Goal: Information Seeking & Learning: Learn about a topic

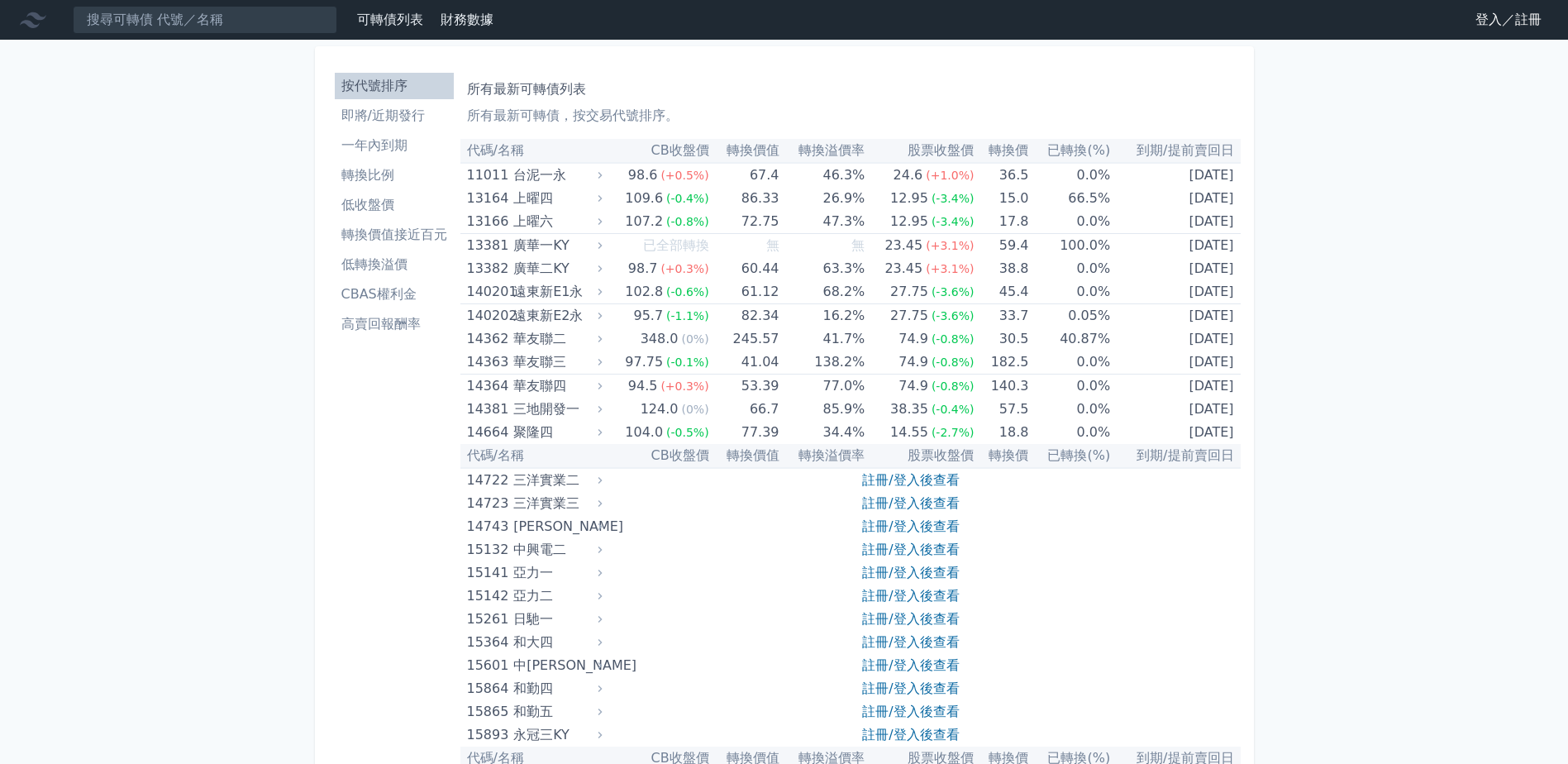
click at [411, 124] on li "即將/近期發行" at bounding box center [394, 116] width 119 height 20
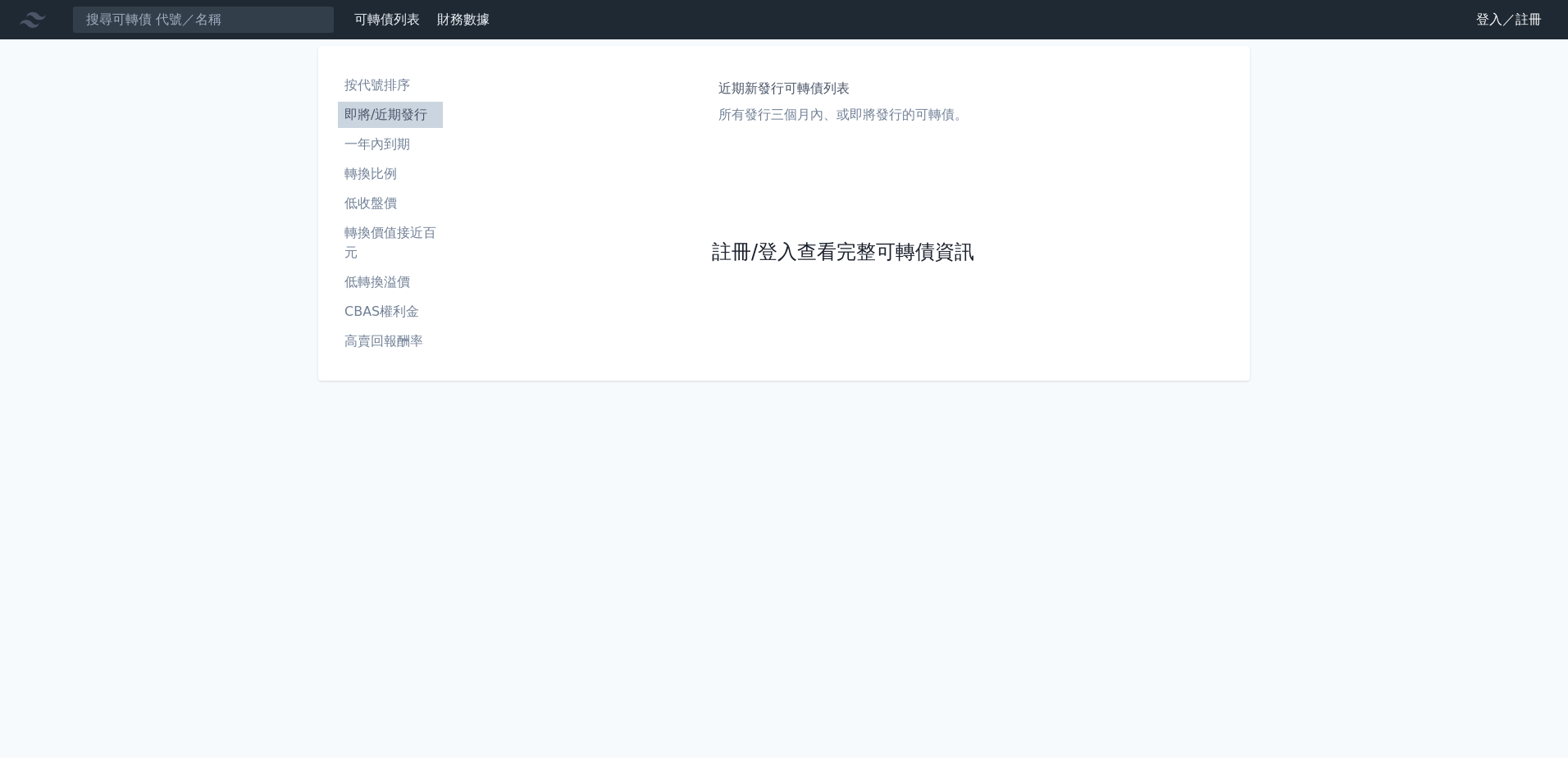
click at [779, 248] on link "註冊/登入查看完整可轉債資訊" at bounding box center [842, 253] width 262 height 26
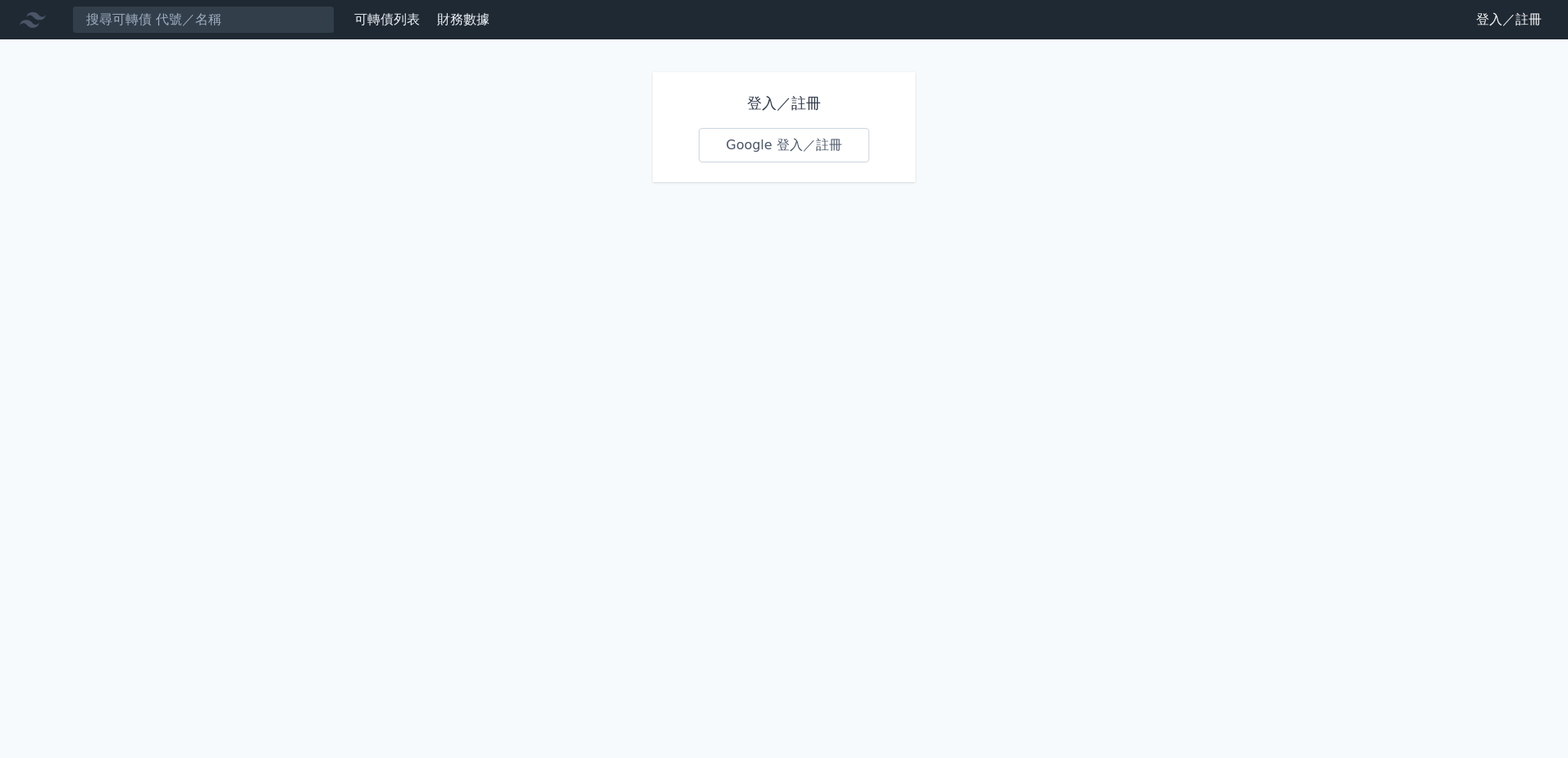
click at [787, 146] on link "Google 登入／註冊" at bounding box center [784, 145] width 170 height 35
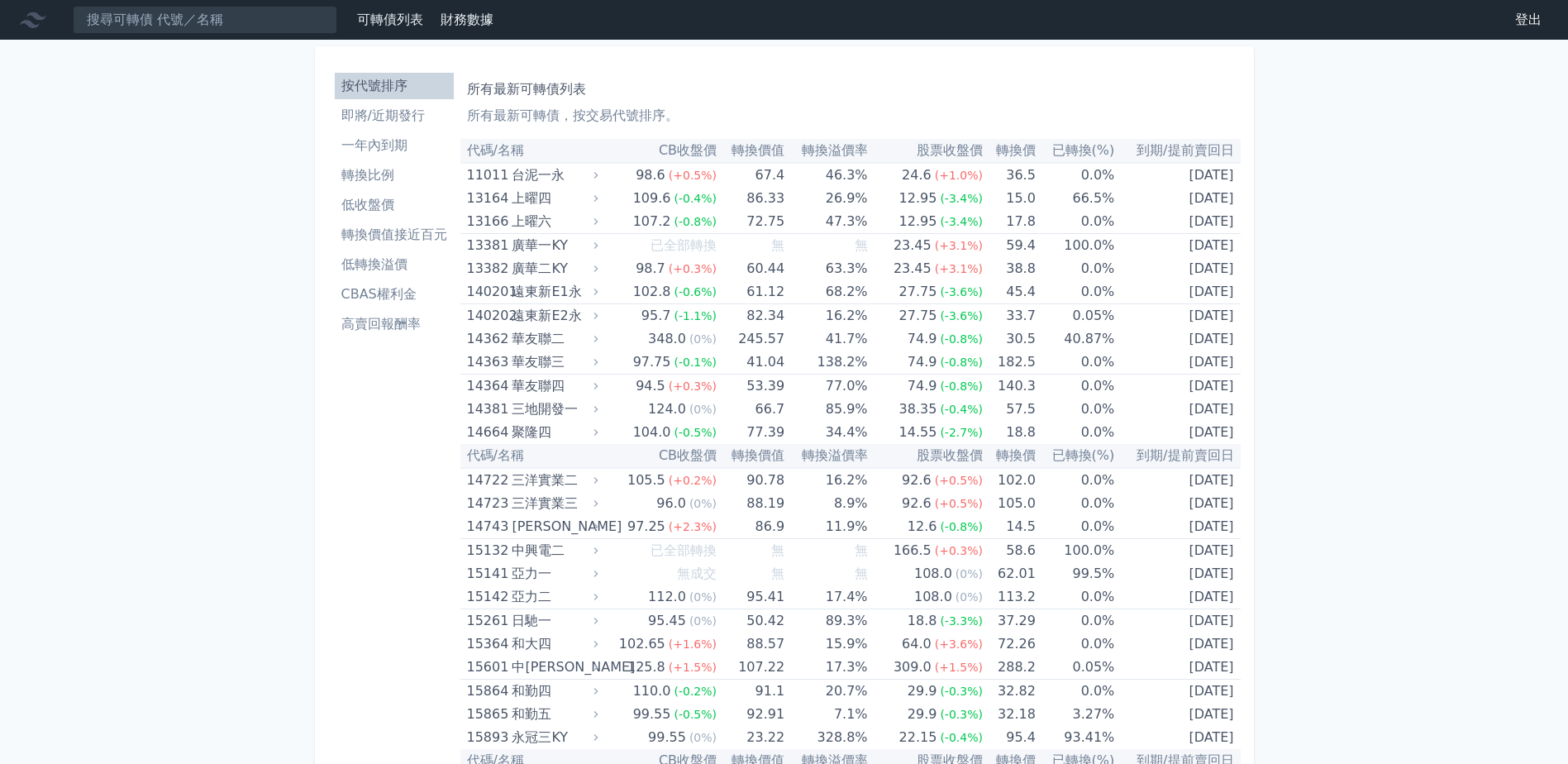
click at [392, 122] on li "即將/近期發行" at bounding box center [394, 116] width 119 height 20
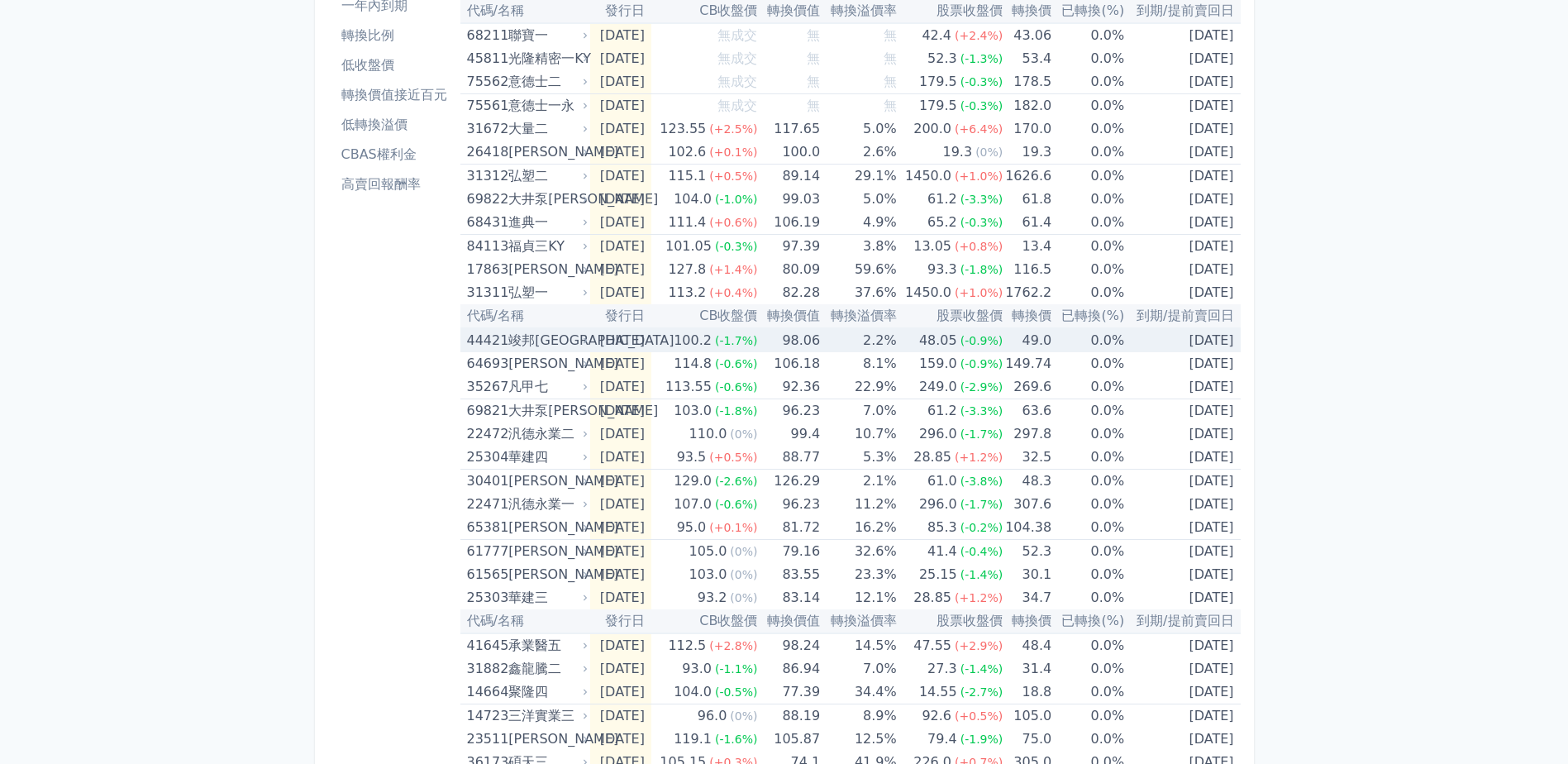
scroll to position [165, 0]
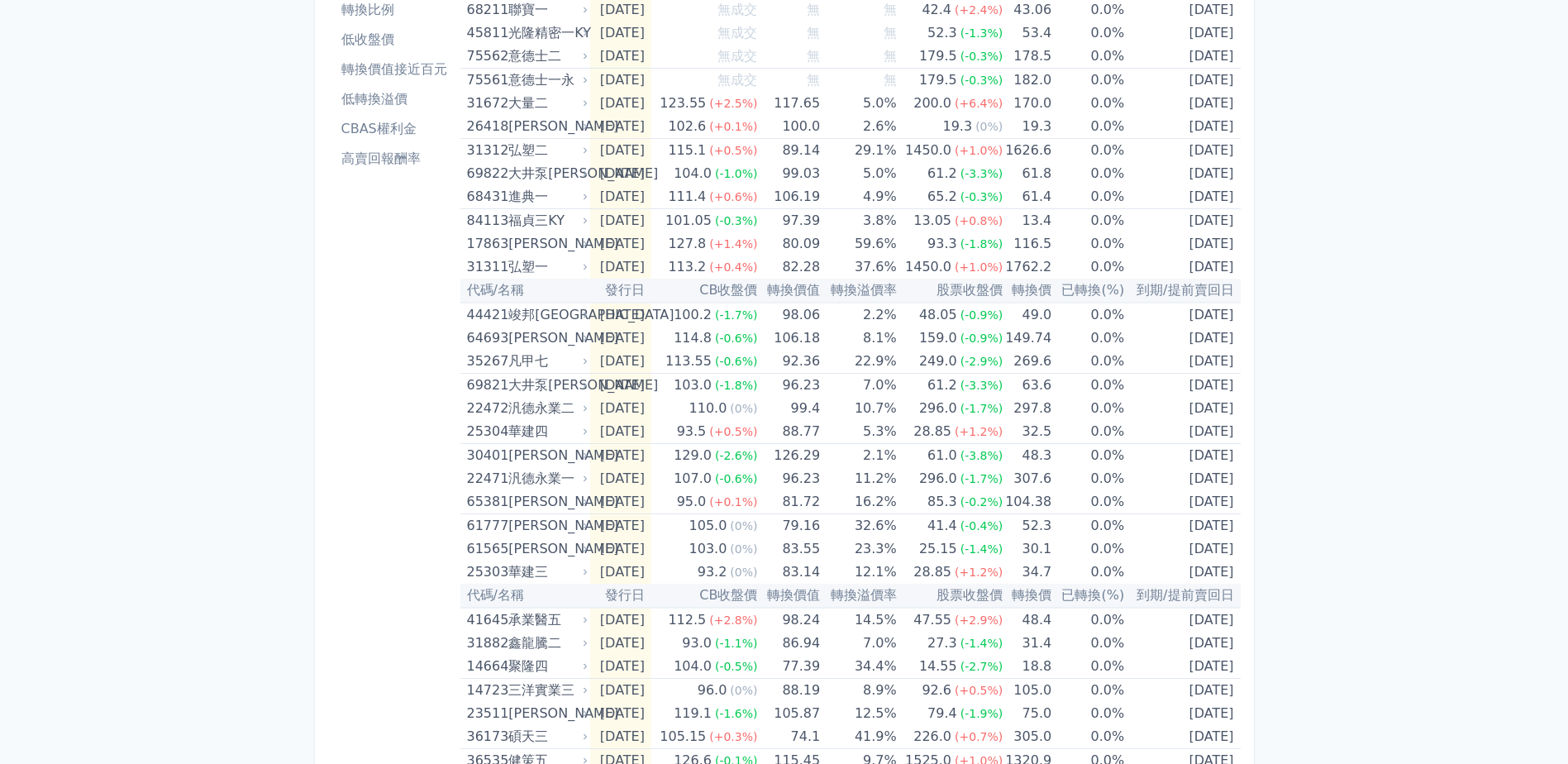
click at [363, 302] on div "按代號排序 即將/近期發行 一年內到期 轉換比例 低收盤價 轉換價值接近百元 低轉換溢價 CBAS權利金 高賣回報酬率" at bounding box center [394, 442] width 132 height 1082
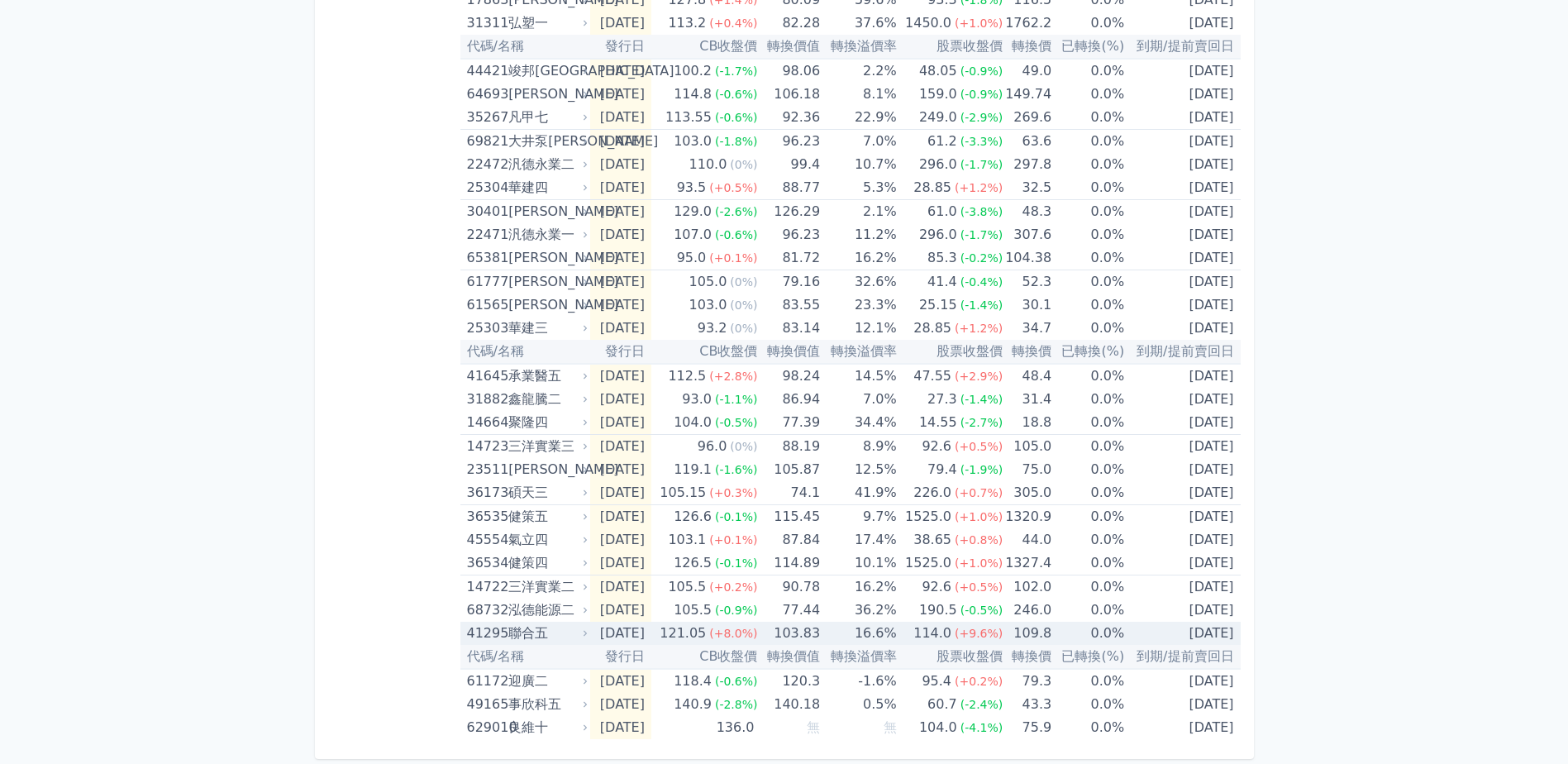
scroll to position [411, 0]
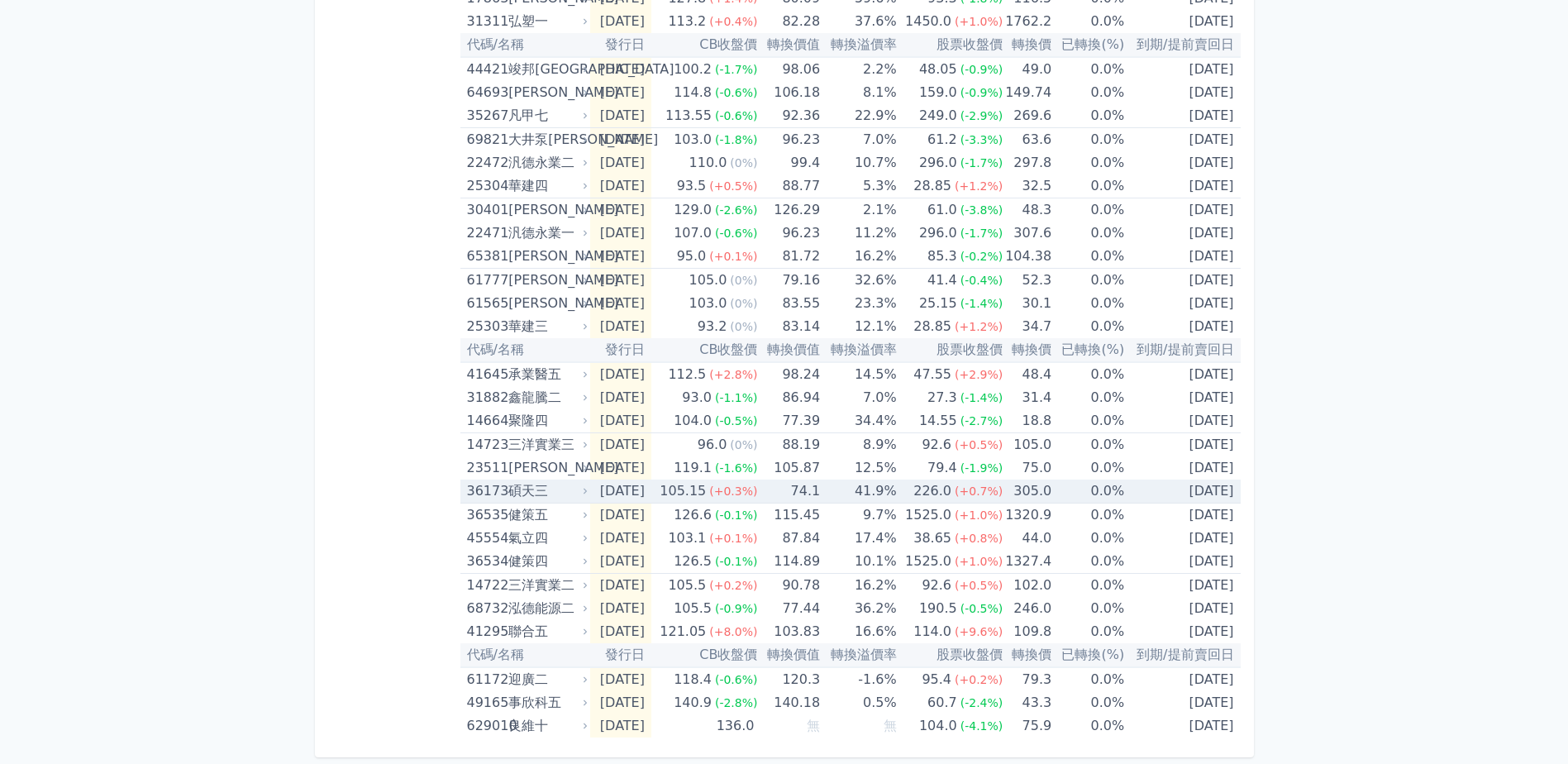
click at [573, 488] on div "碩天三" at bounding box center [546, 491] width 76 height 23
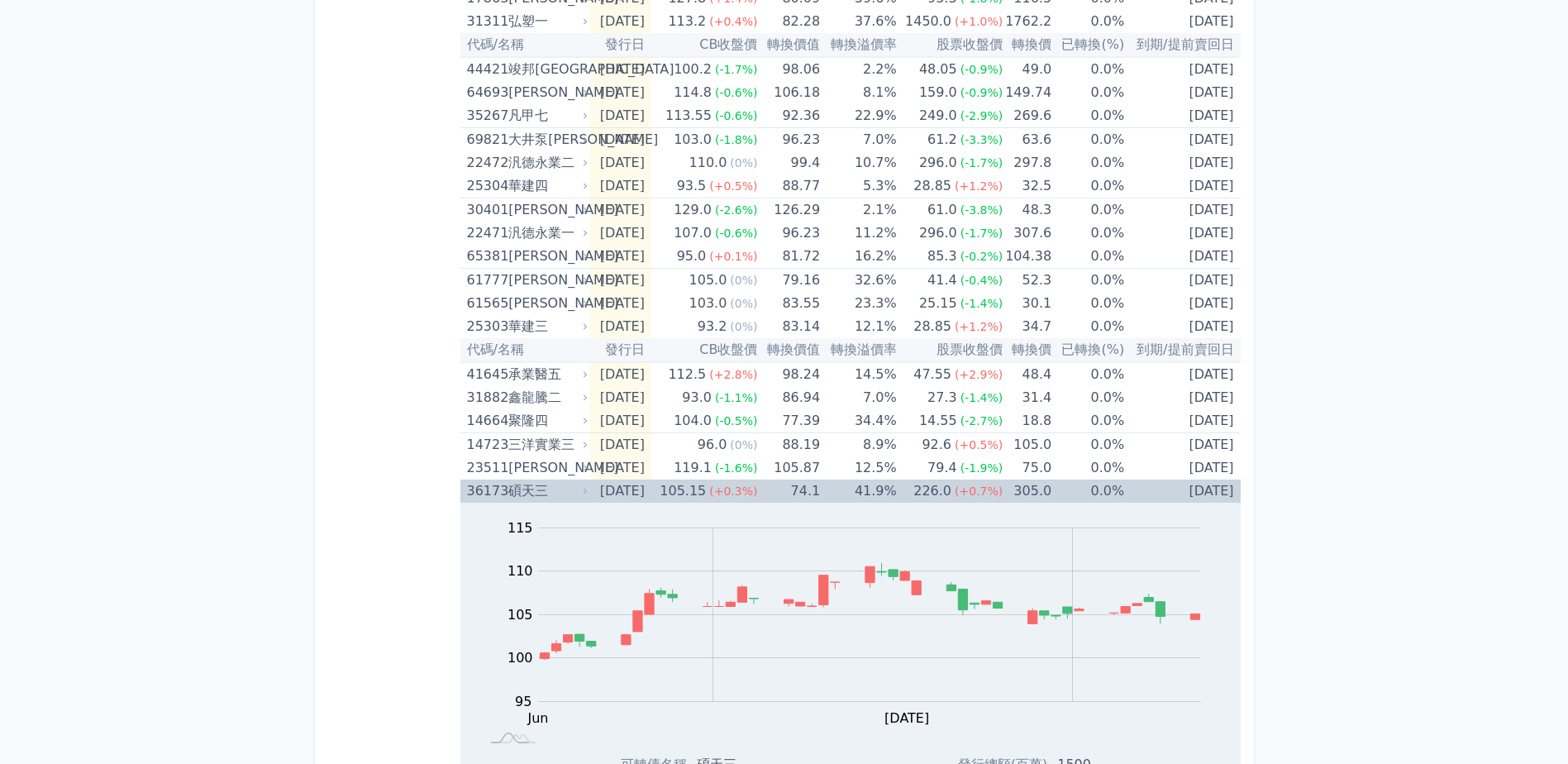
scroll to position [577, 0]
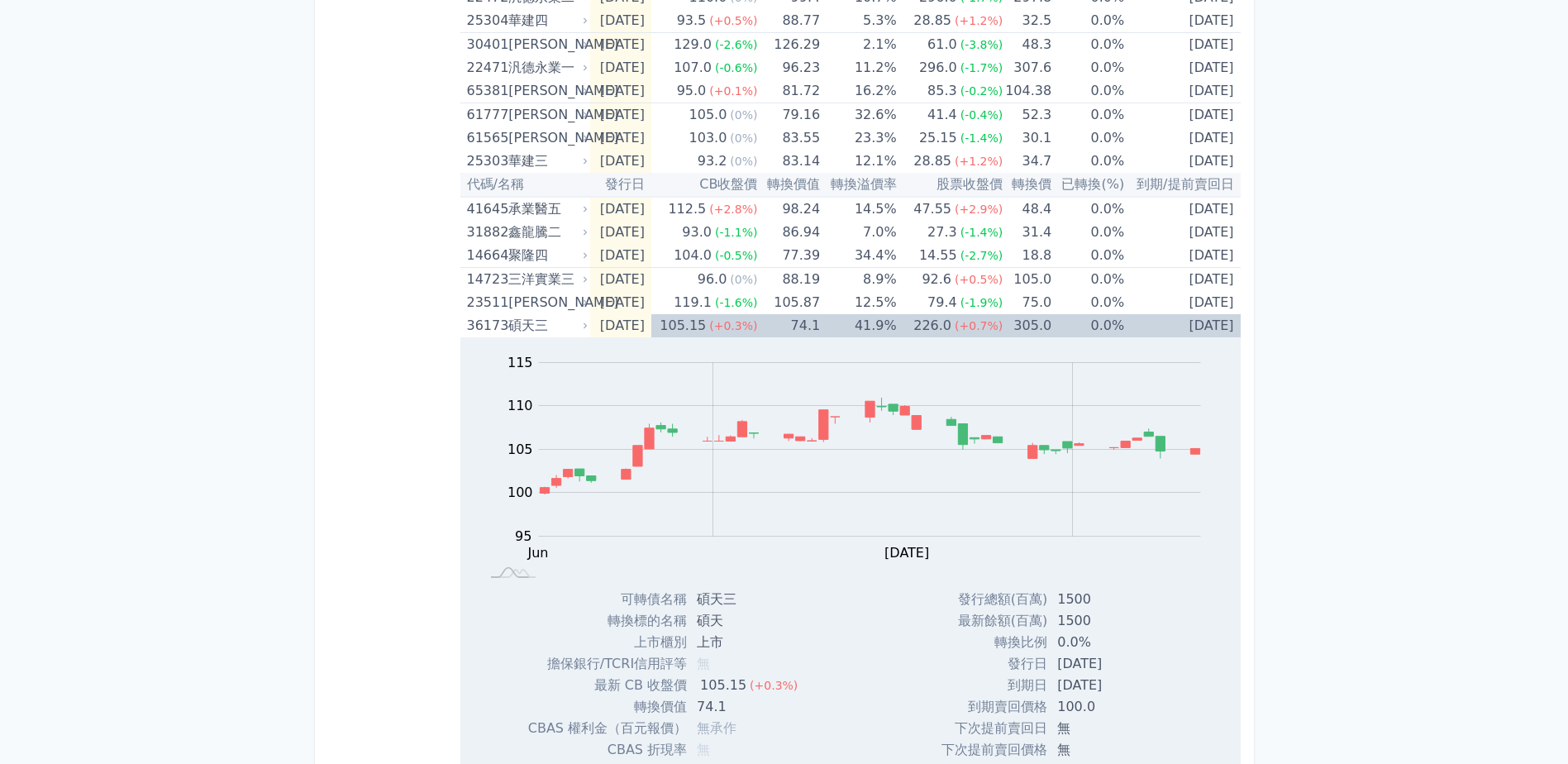
click at [1506, 357] on div "可轉債列表 財務數據 可轉債列表 財務數據 登出 登出 按代號排序 即將/近期發行 一年內到期 轉換比例 低收盤價 轉換價值接近百元 低轉換溢價" at bounding box center [784, 279] width 1568 height 1712
click at [709, 320] on div "105.15" at bounding box center [682, 326] width 52 height 23
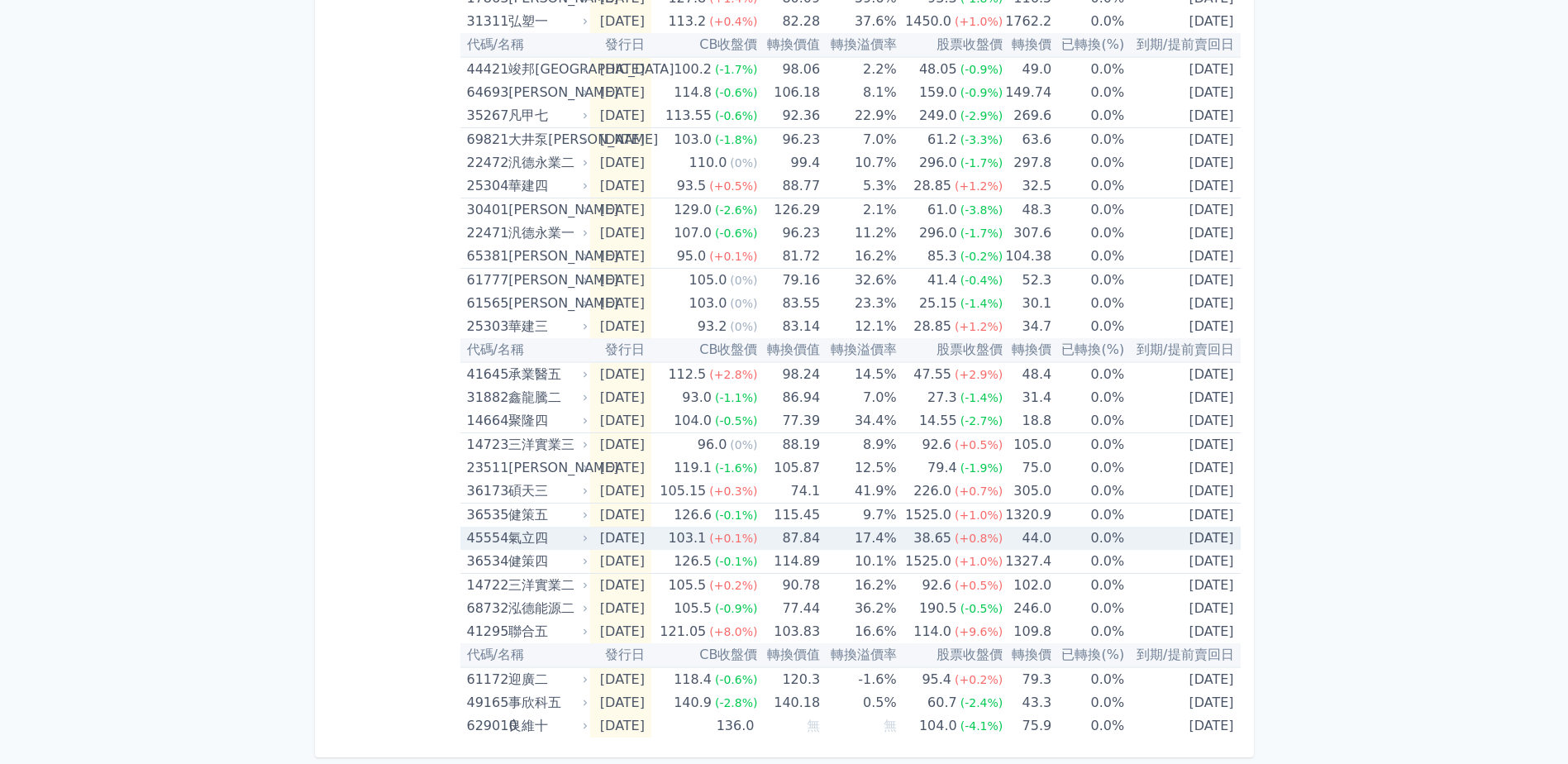
scroll to position [0, 0]
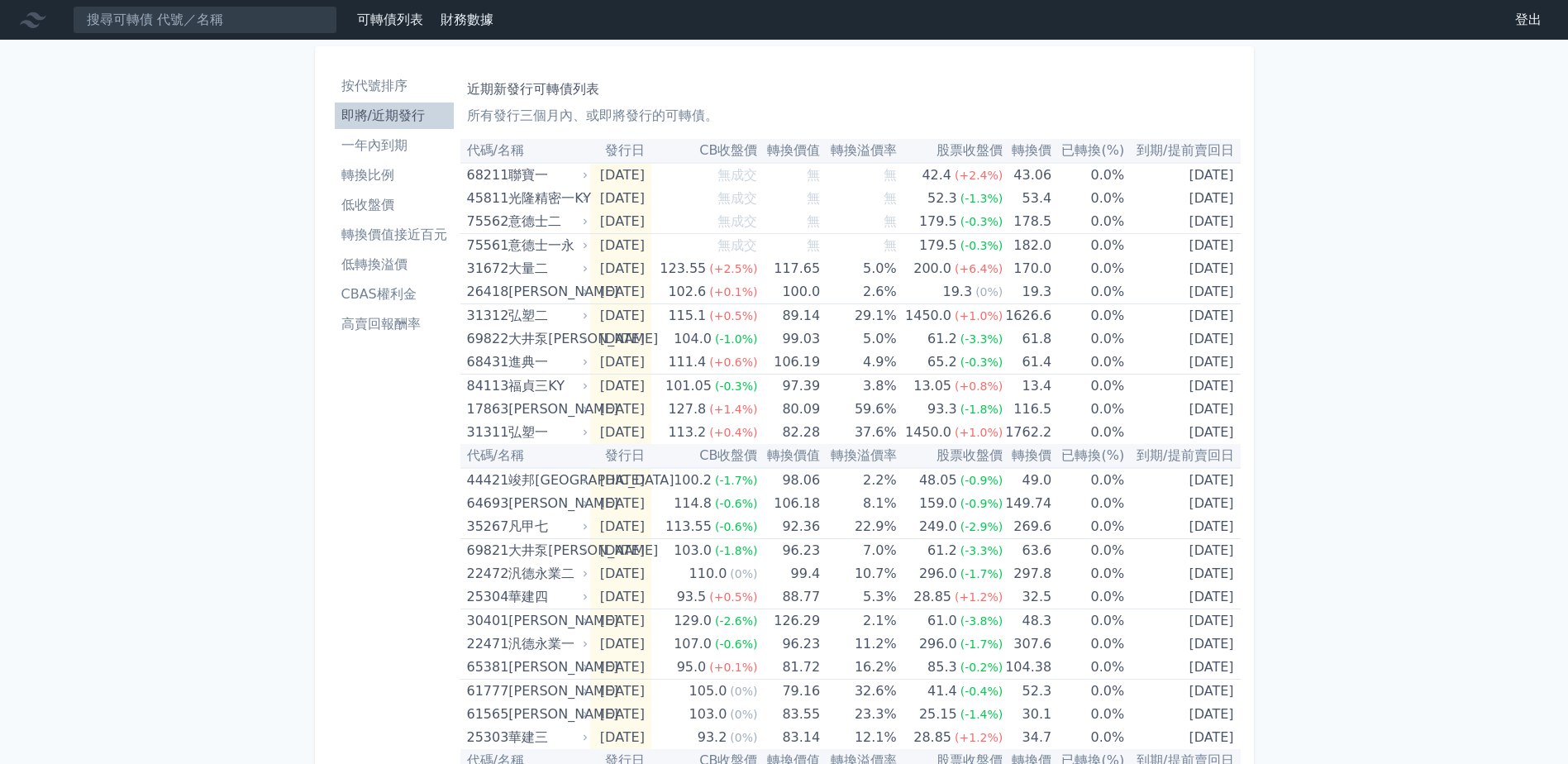
click at [377, 152] on li "一年內到期" at bounding box center [394, 146] width 119 height 20
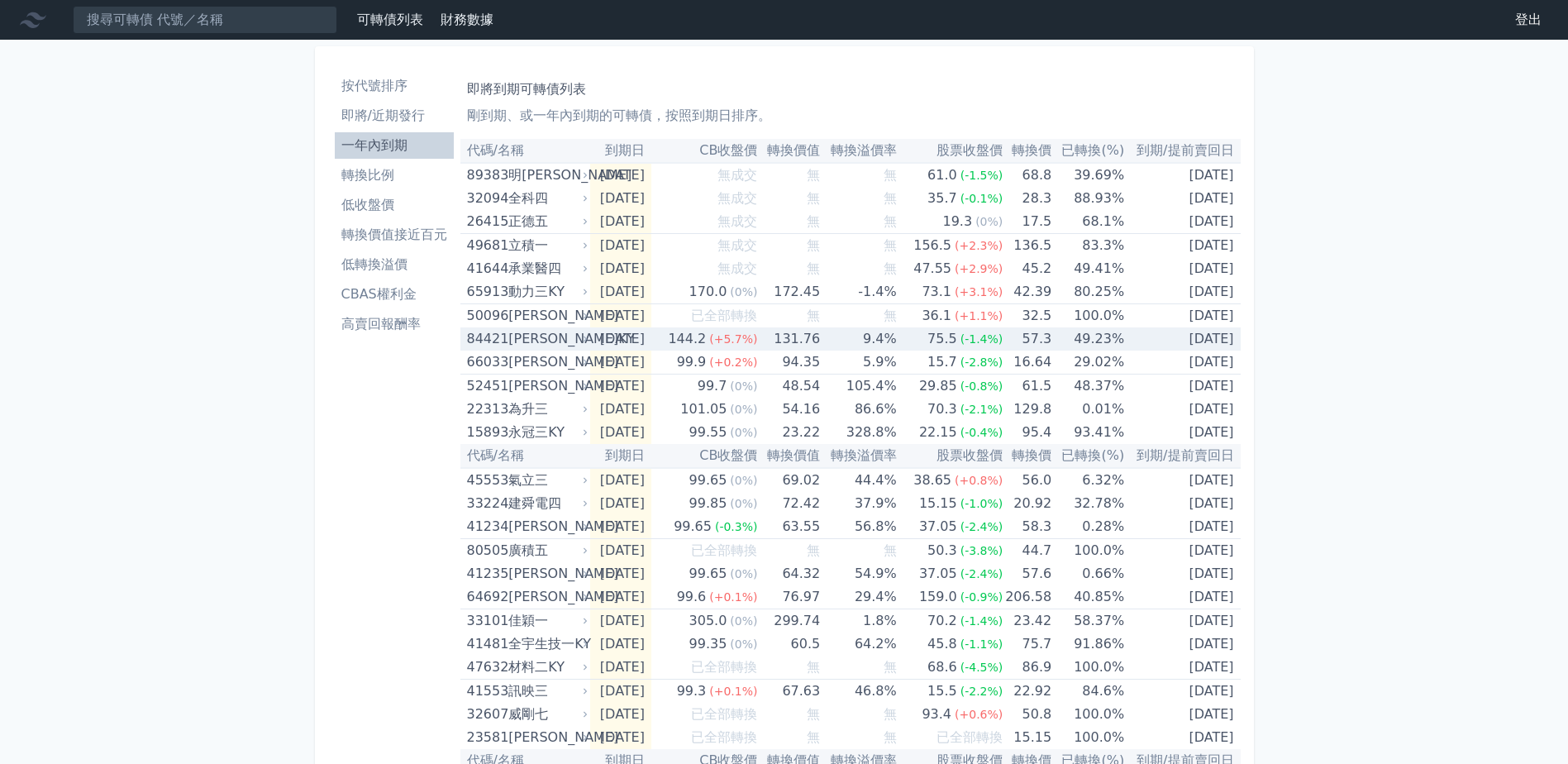
click at [547, 334] on div "[PERSON_NAME]KY" at bounding box center [546, 339] width 76 height 23
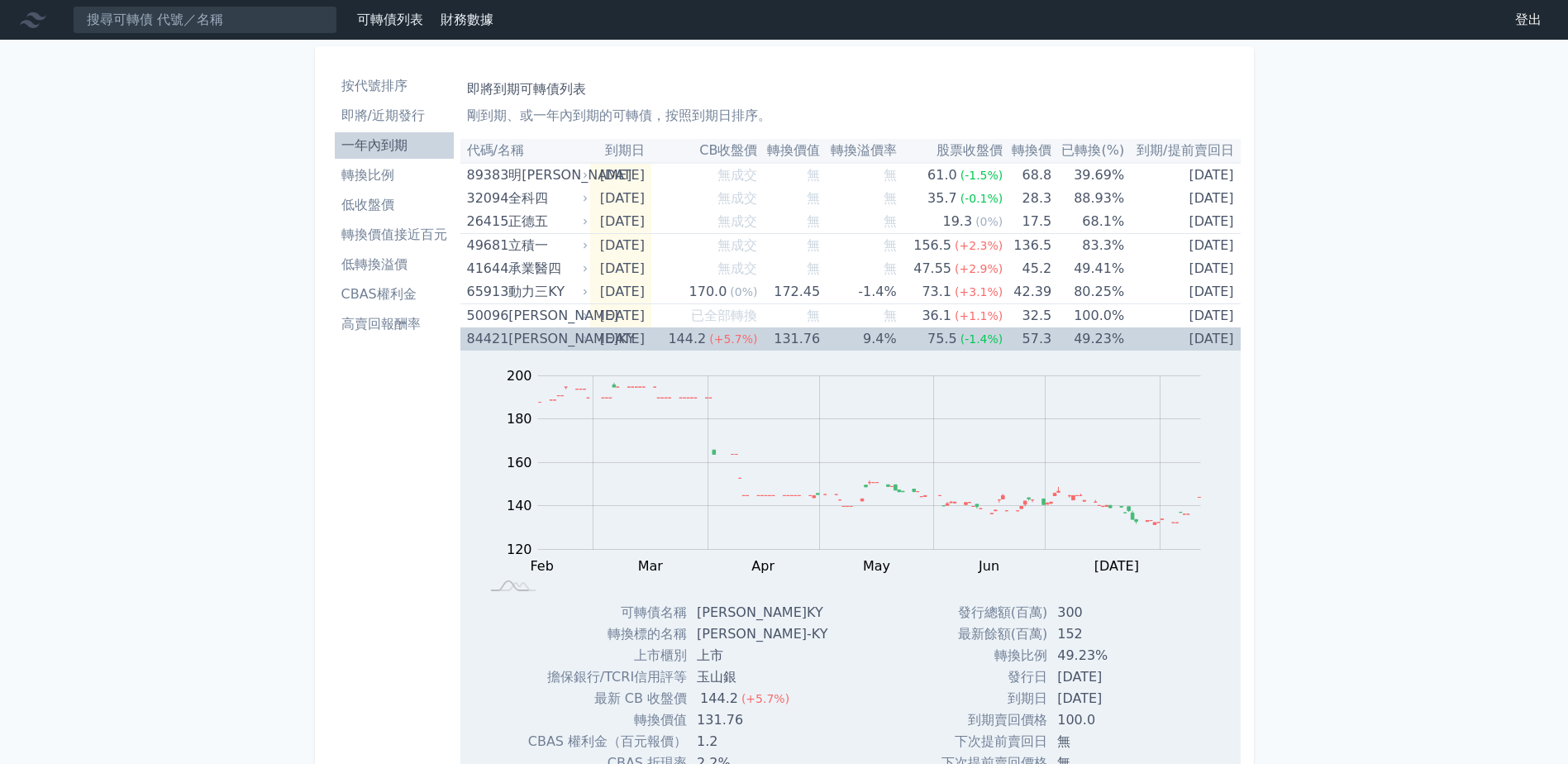
click at [547, 334] on div "[PERSON_NAME]KY" at bounding box center [546, 339] width 76 height 23
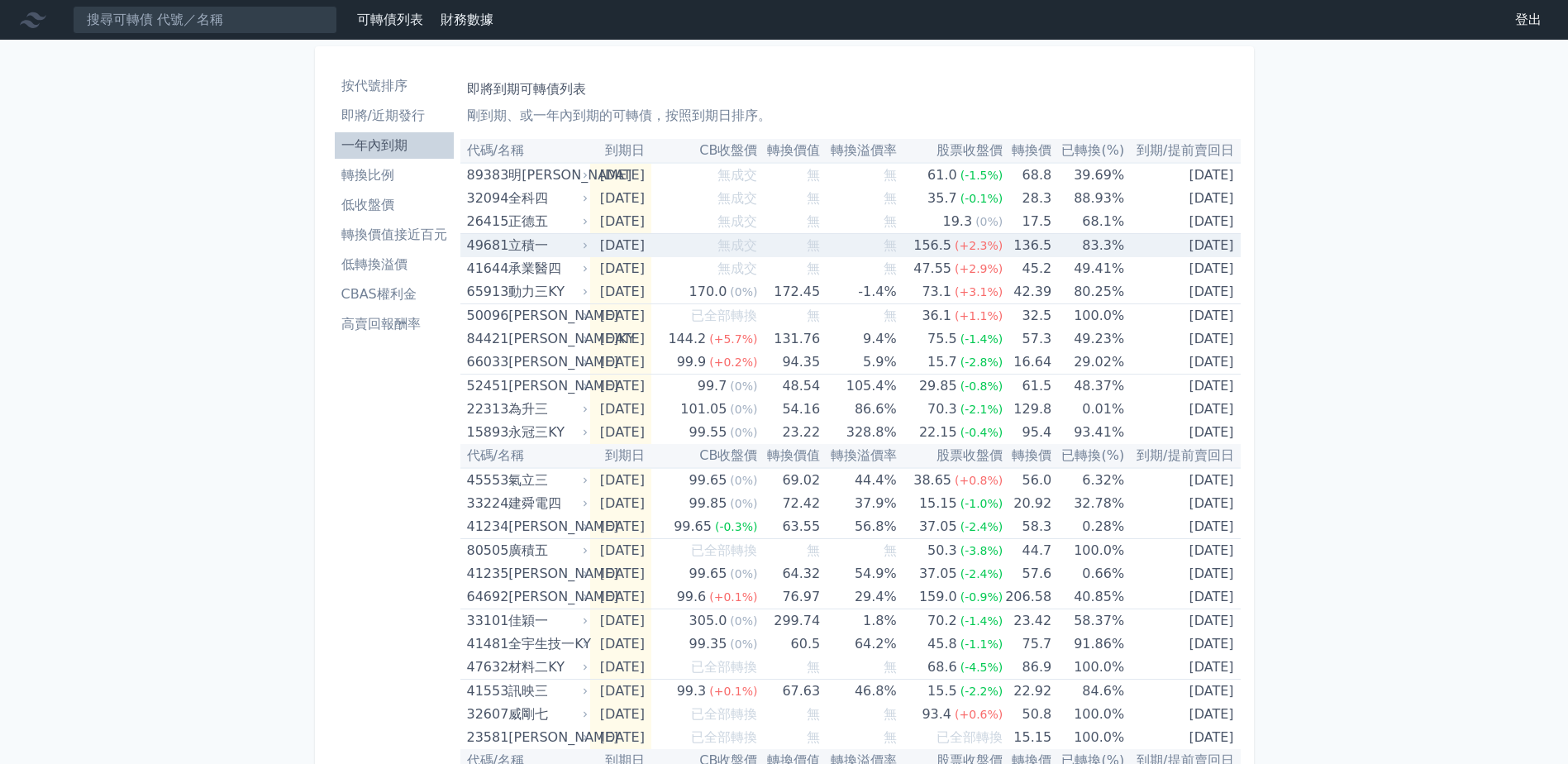
click at [558, 239] on div "立積一" at bounding box center [546, 246] width 76 height 23
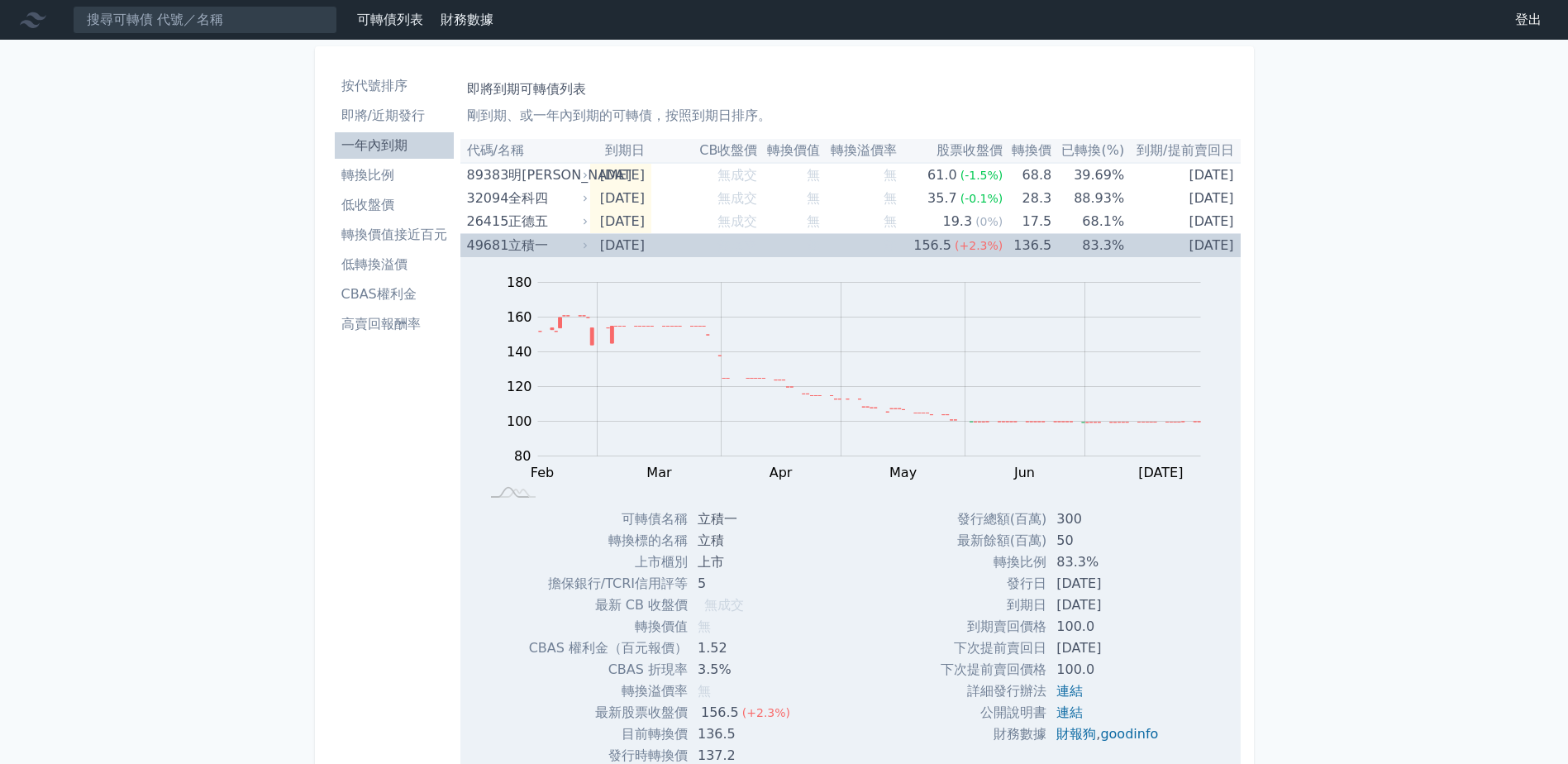
click at [558, 239] on div "立積一" at bounding box center [546, 246] width 76 height 23
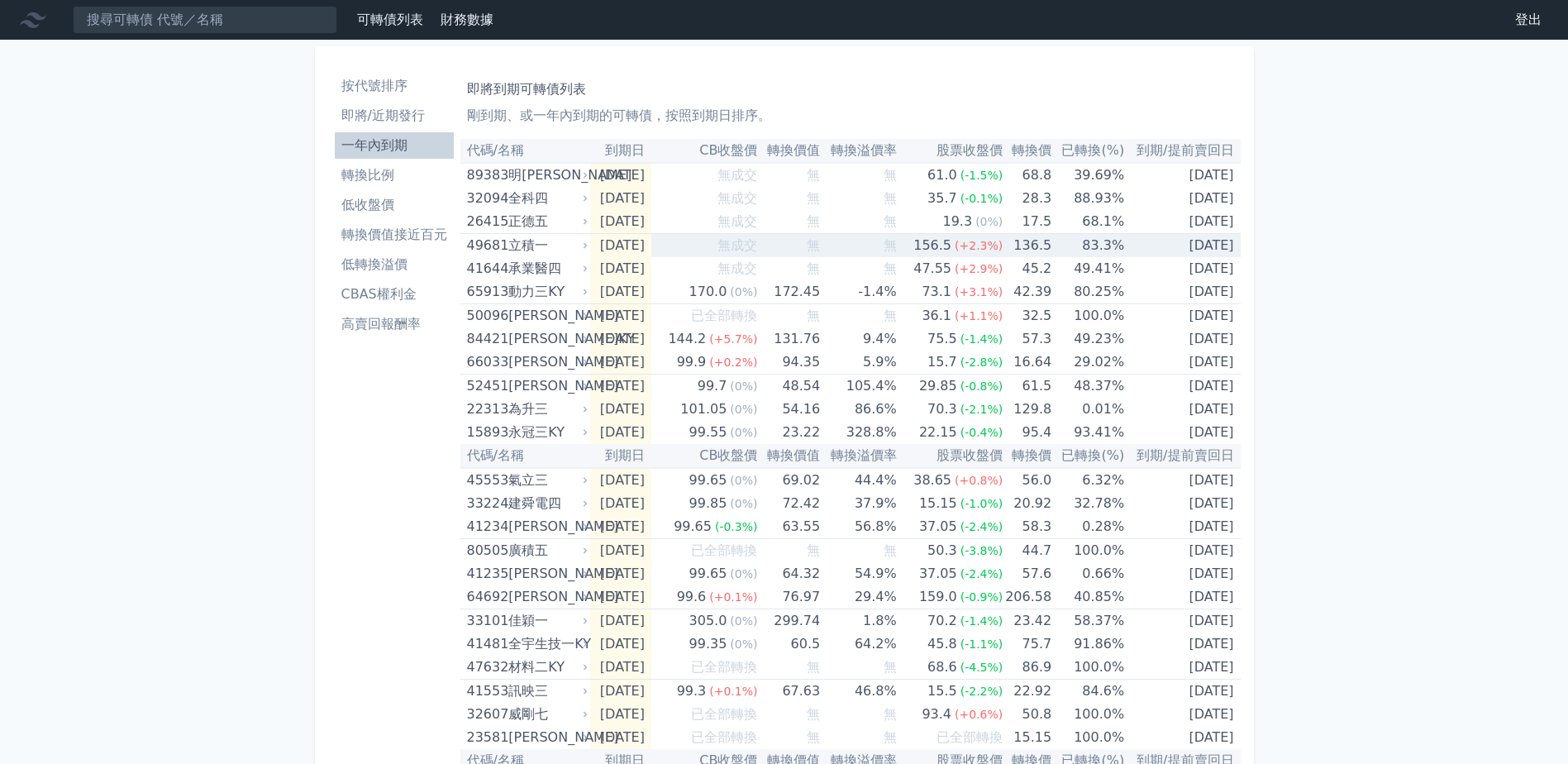
click at [558, 238] on div "立積一" at bounding box center [546, 246] width 76 height 23
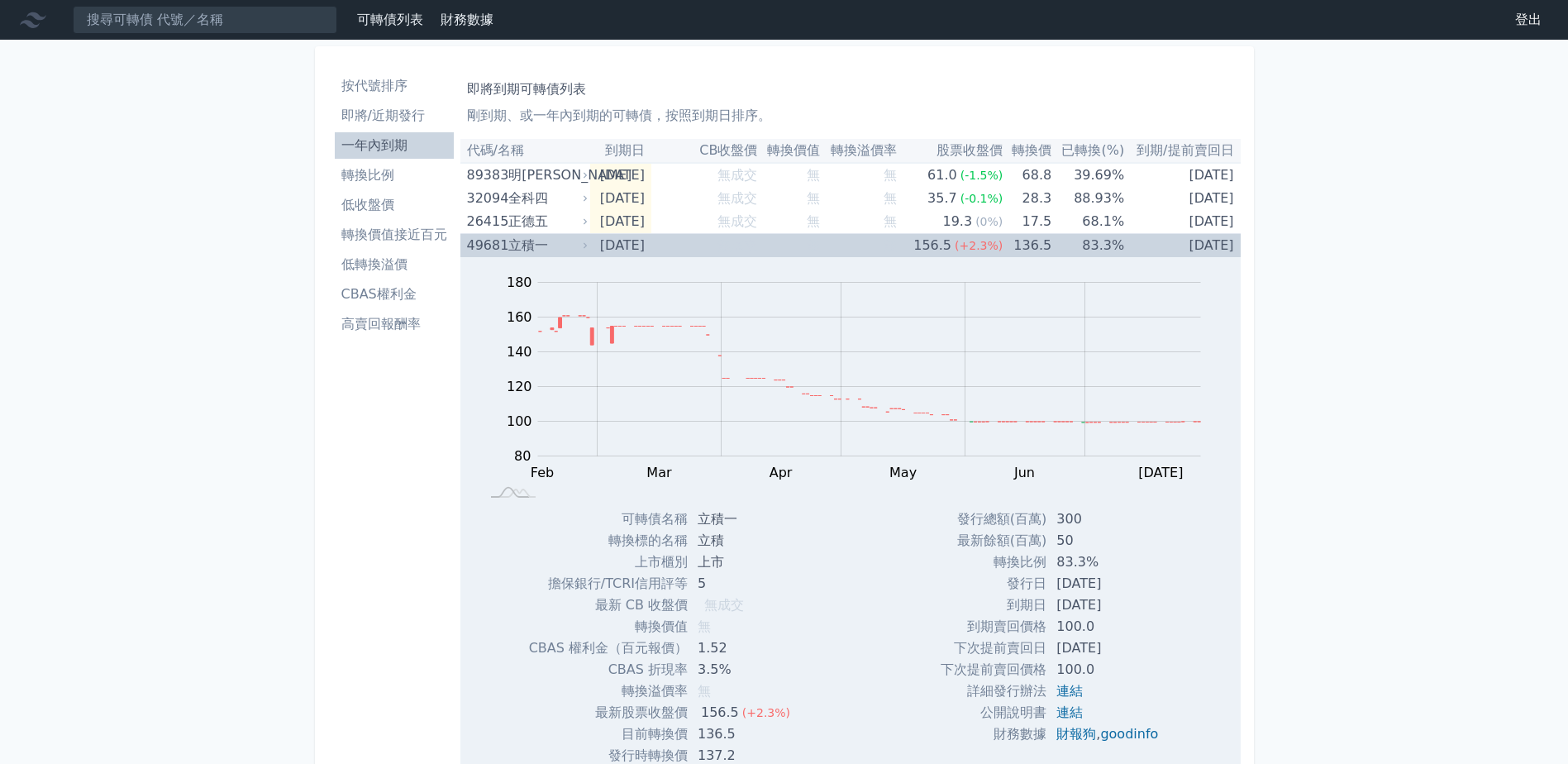
click at [558, 238] on div "立積一" at bounding box center [546, 246] width 76 height 23
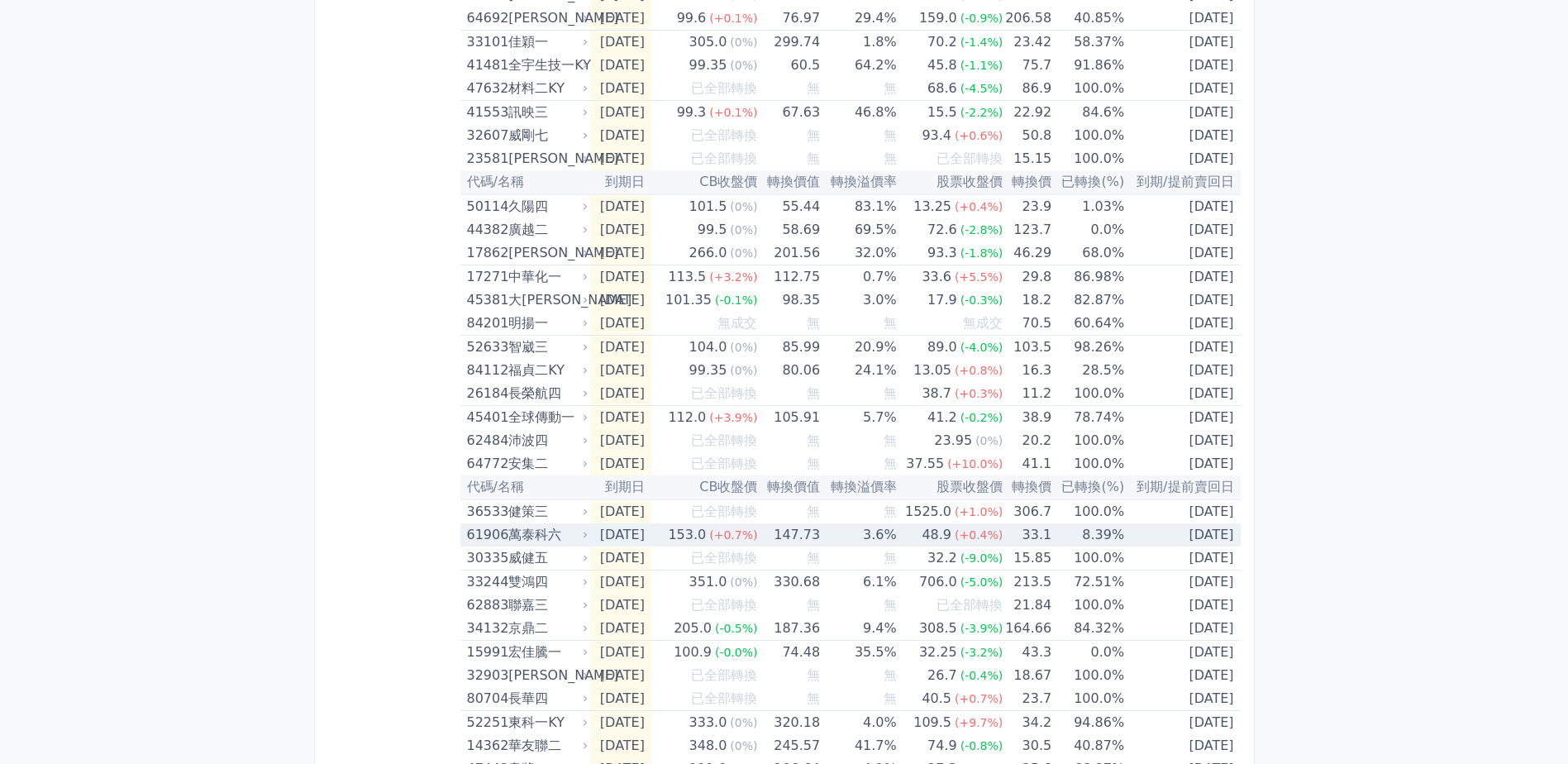
scroll to position [662, 0]
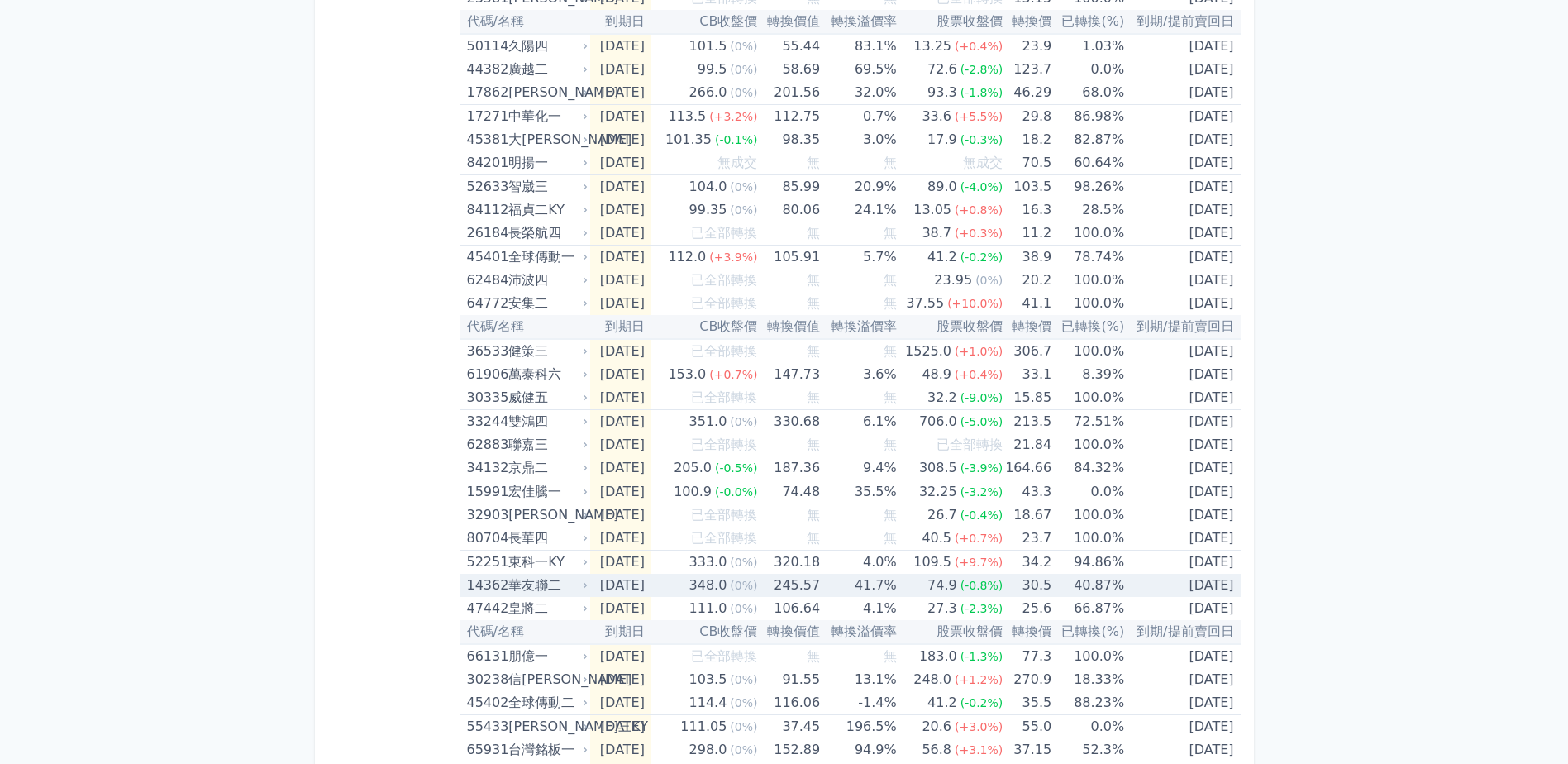
scroll to position [826, 0]
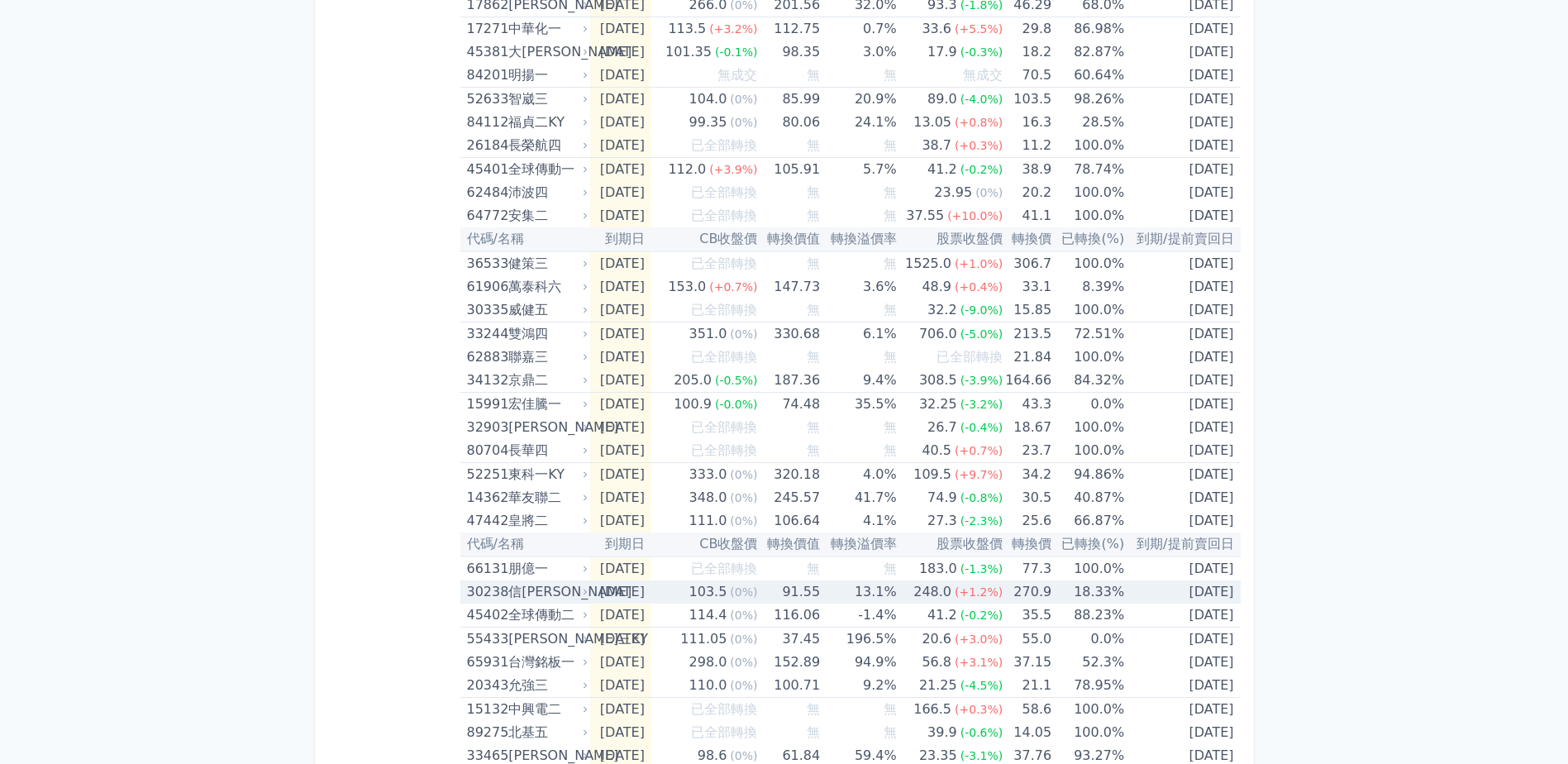
click at [554, 592] on div "信[PERSON_NAME]" at bounding box center [546, 592] width 76 height 23
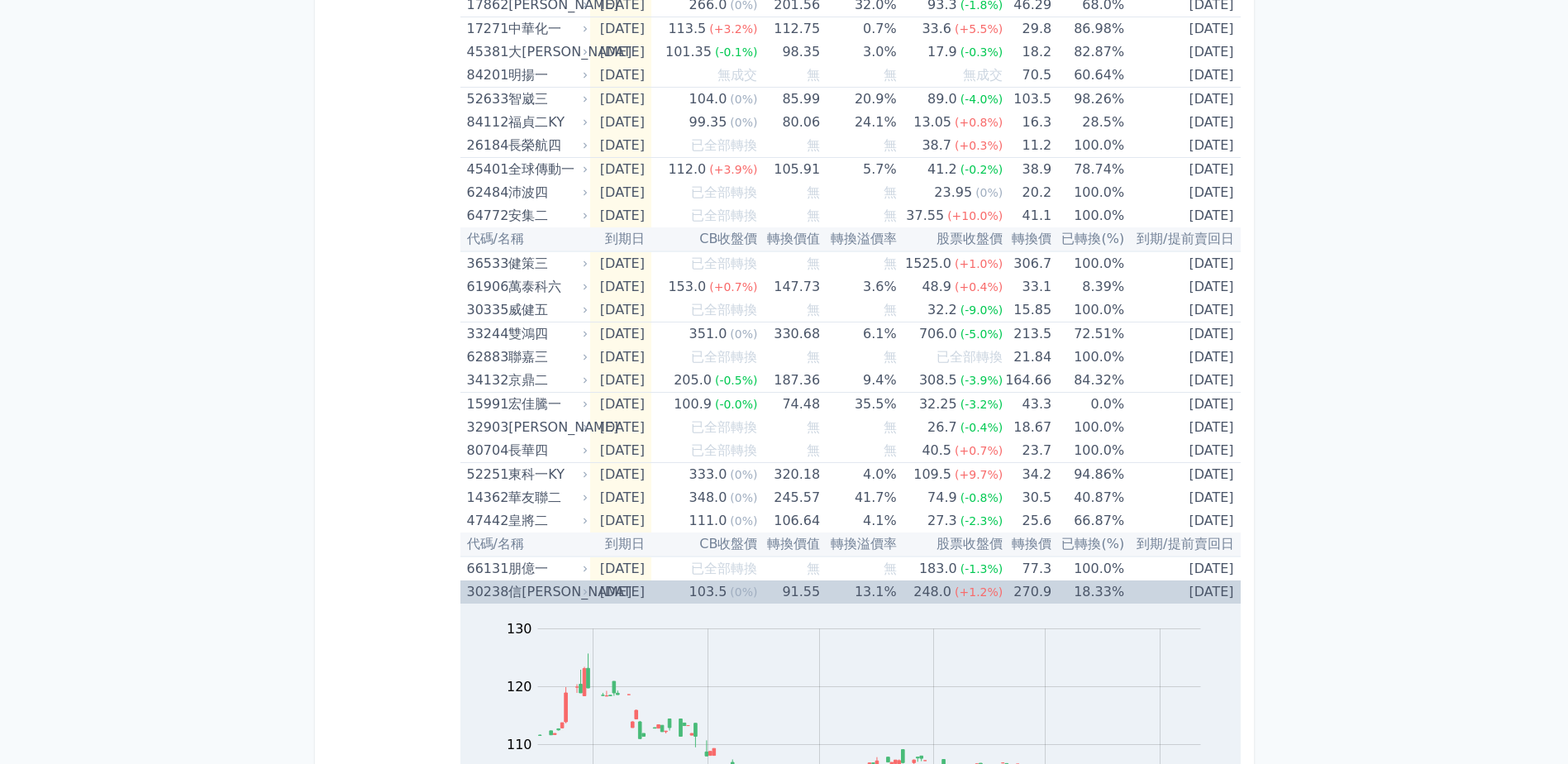
click at [652, 598] on td "[DATE]" at bounding box center [620, 592] width 61 height 23
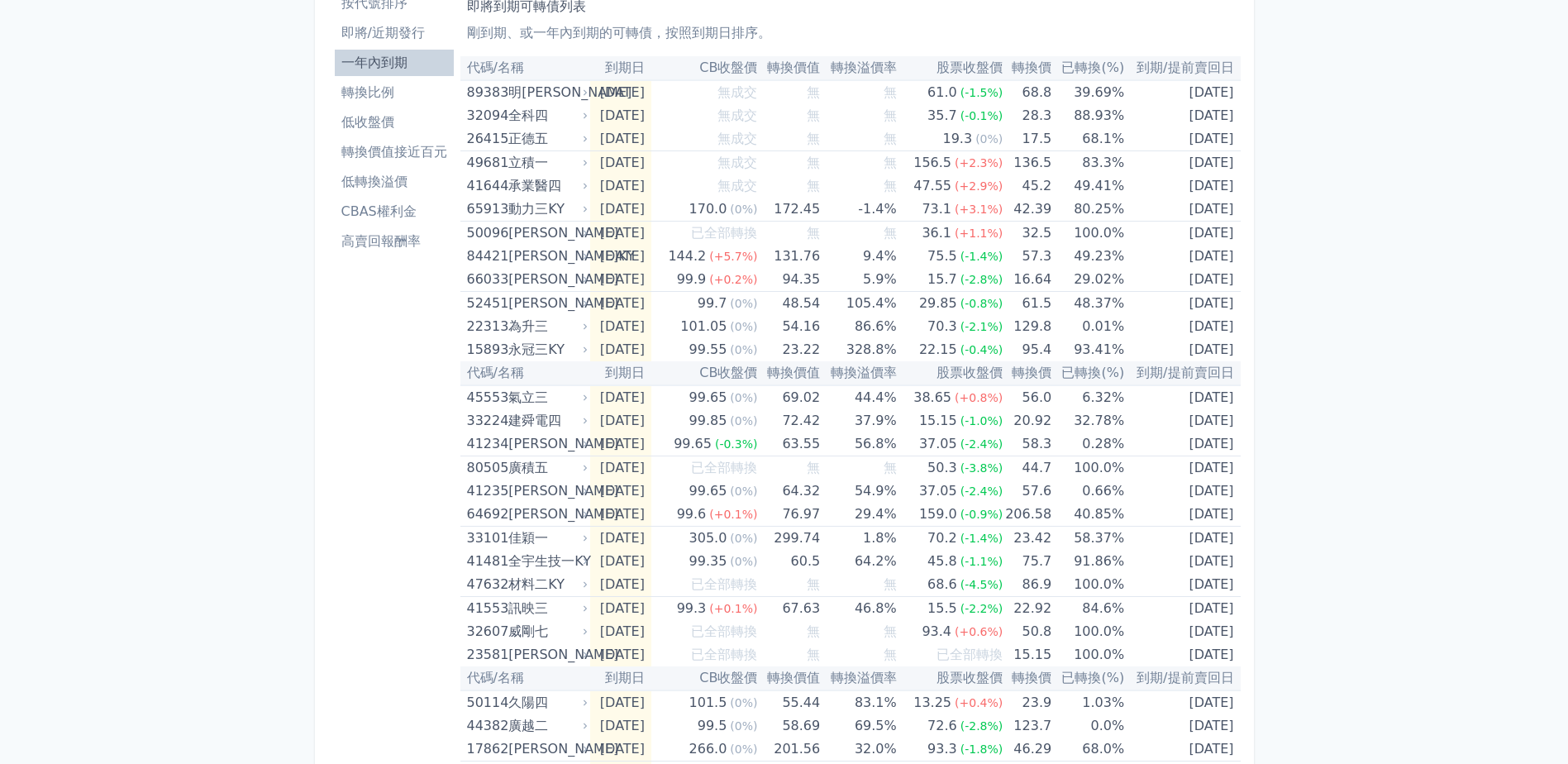
scroll to position [0, 0]
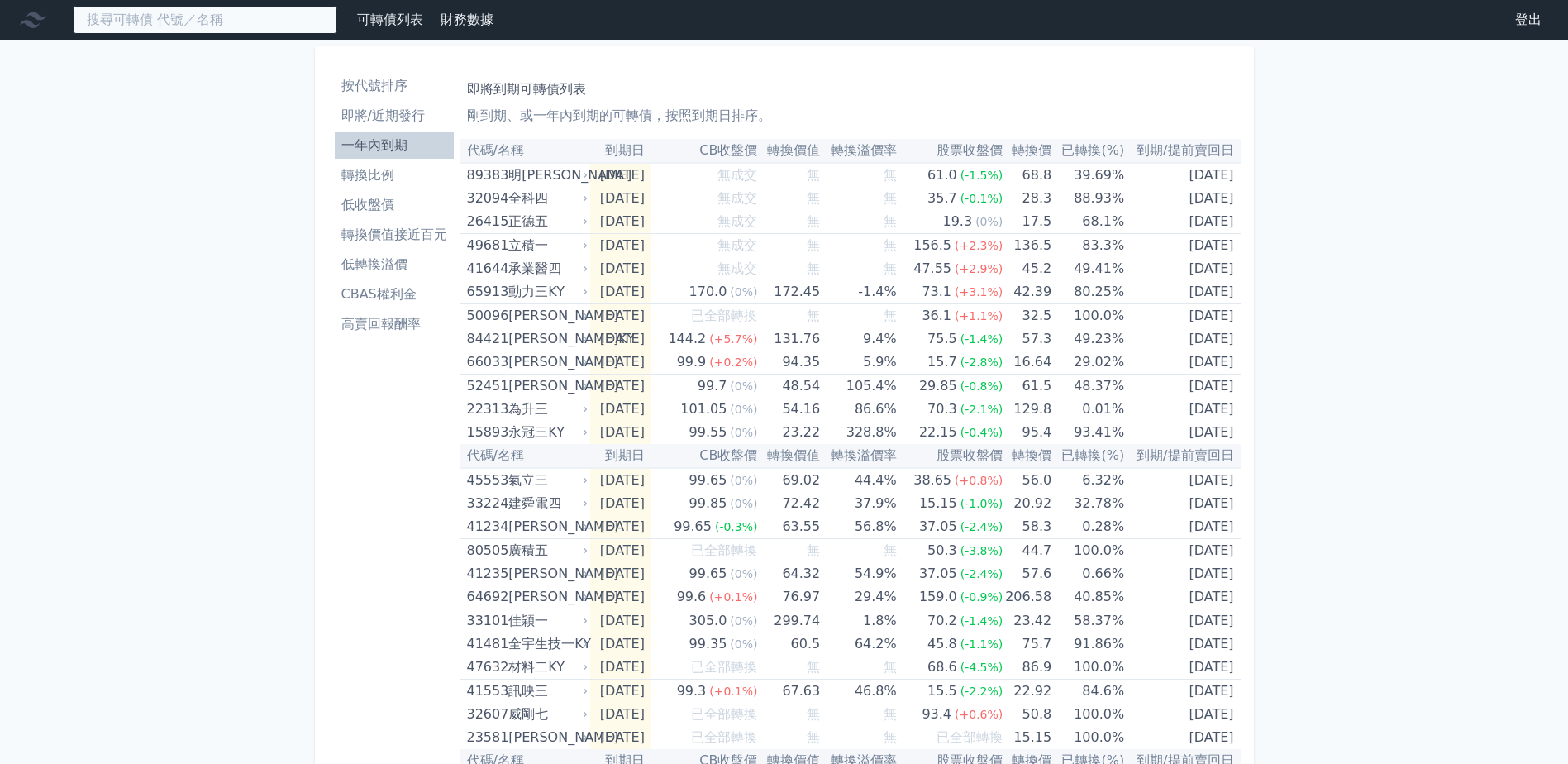
click at [226, 15] on input at bounding box center [204, 20] width 264 height 28
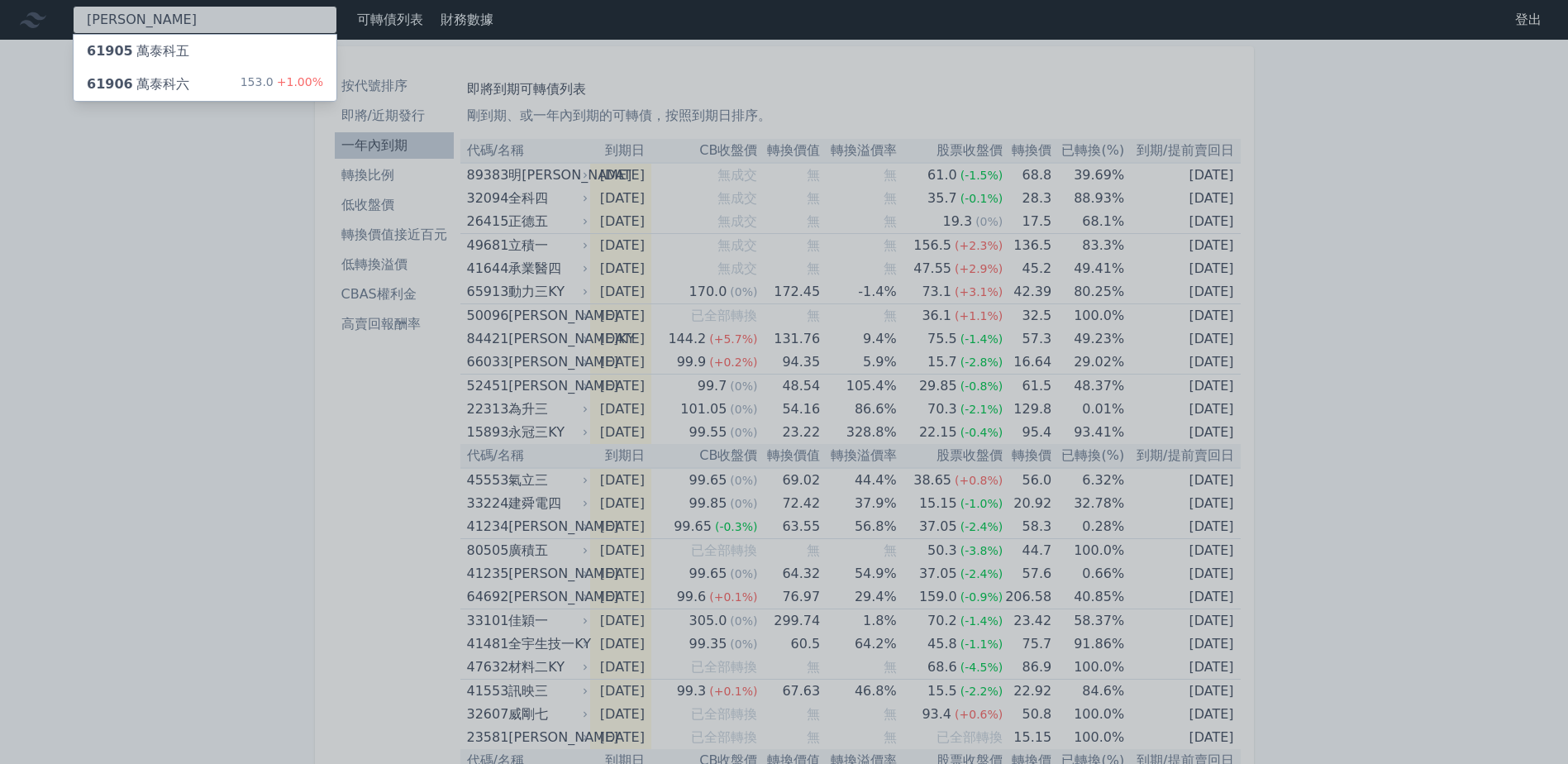
type input "萬"
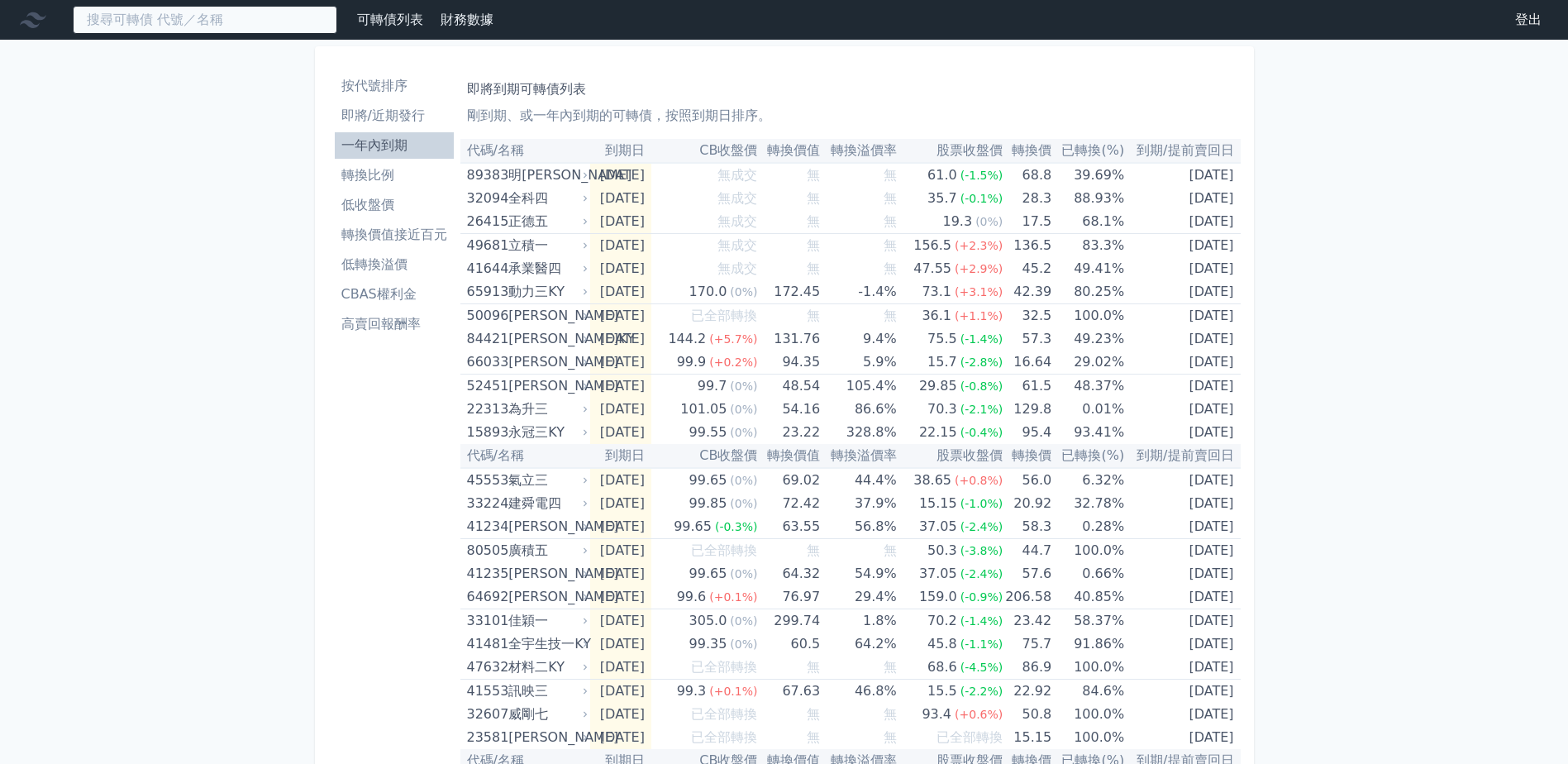
click at [146, 24] on input at bounding box center [204, 20] width 264 height 28
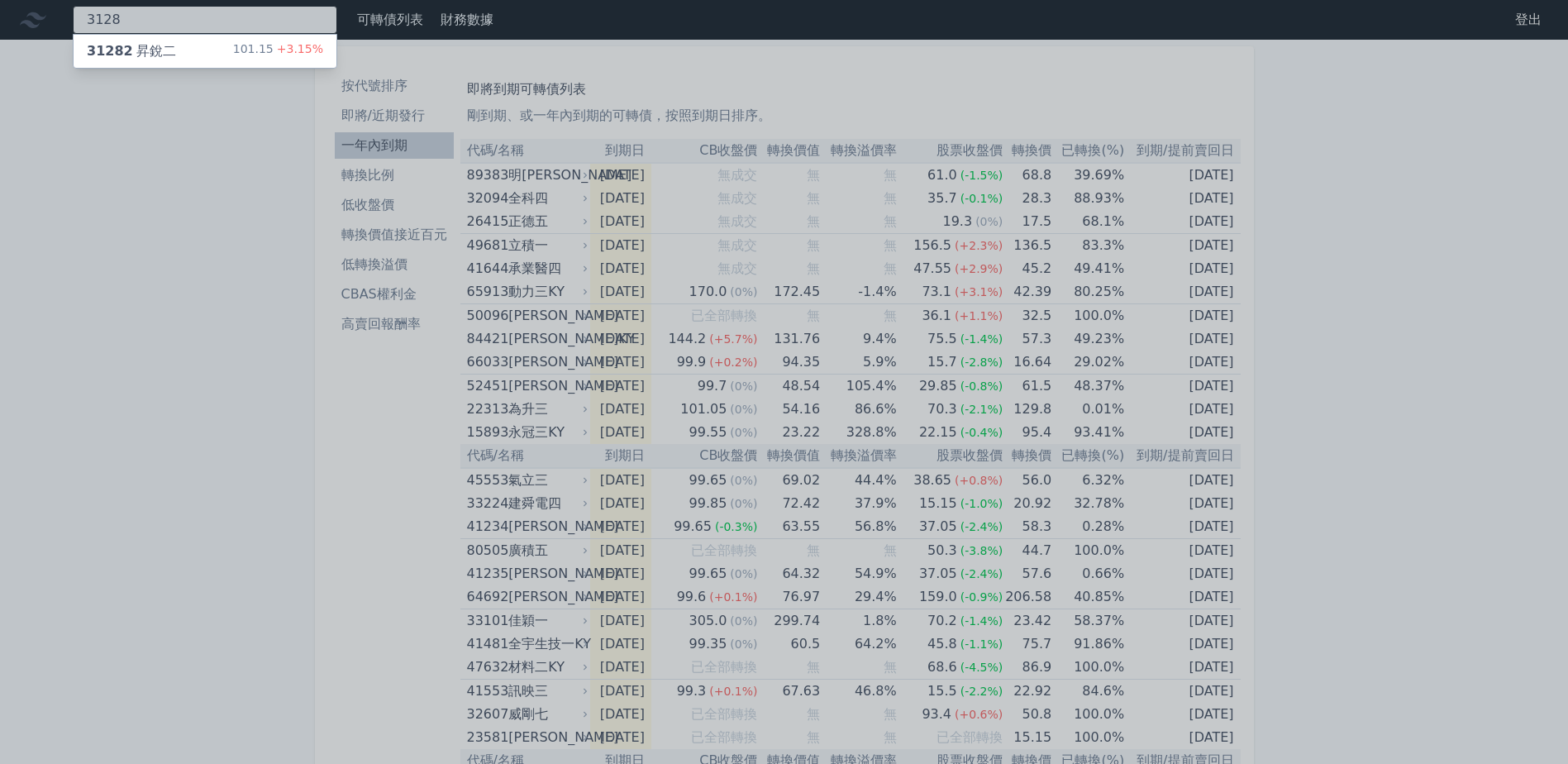
type input "3128"
click at [221, 427] on div at bounding box center [784, 382] width 1568 height 764
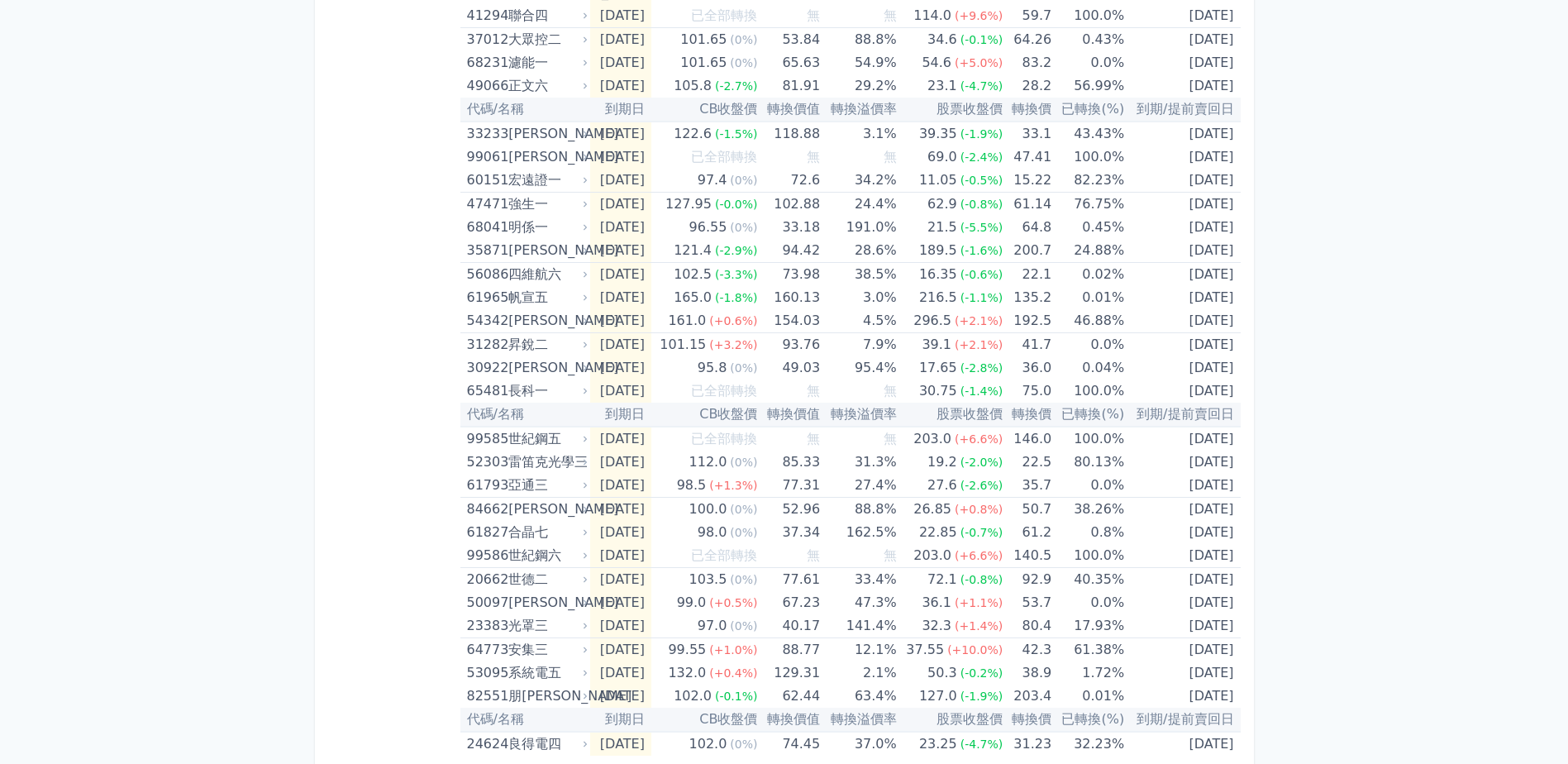
scroll to position [2195, 0]
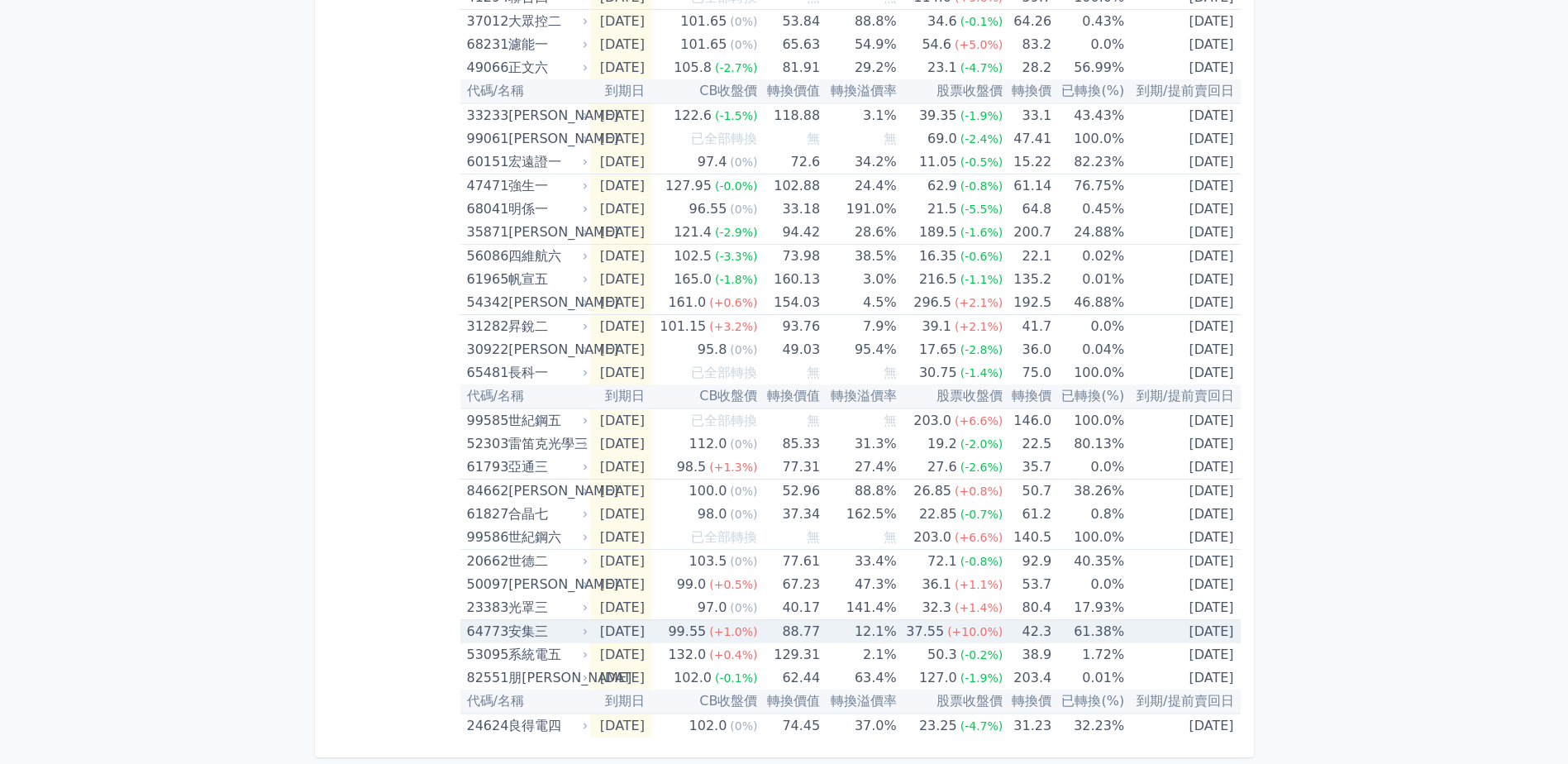
click at [537, 633] on div "安集三" at bounding box center [546, 632] width 76 height 23
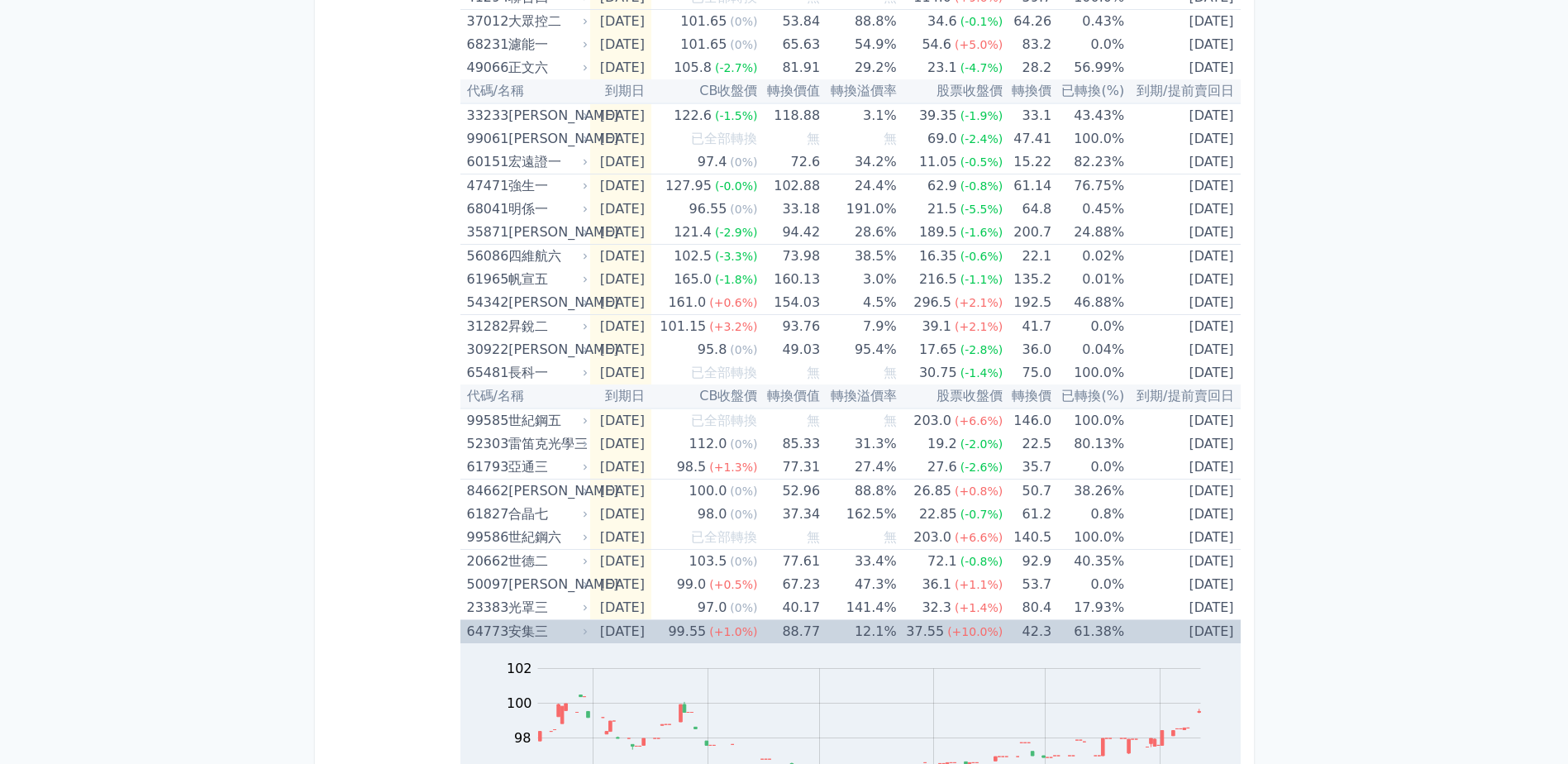
click at [487, 627] on div "64773" at bounding box center [487, 632] width 38 height 23
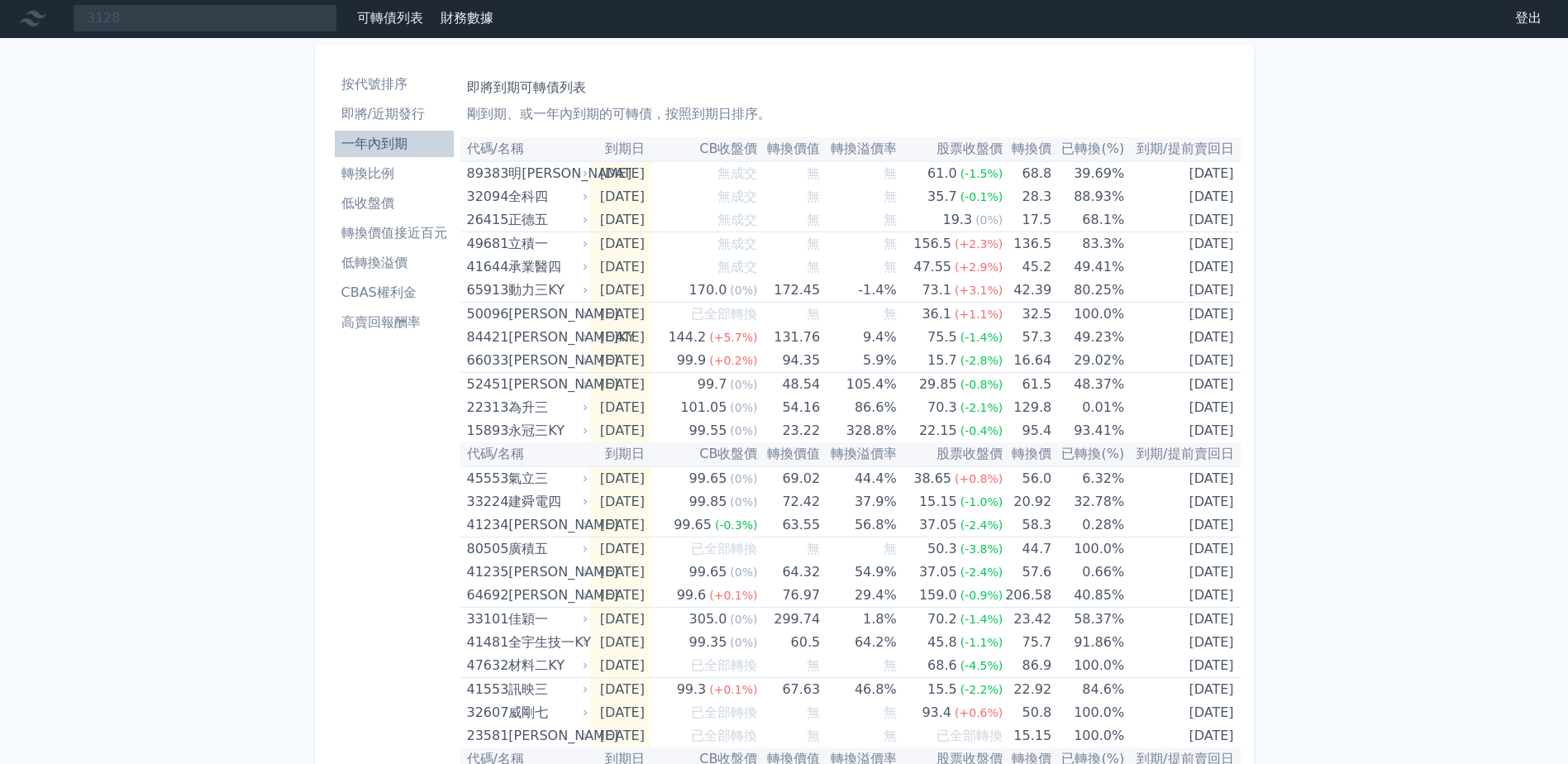
scroll to position [0, 0]
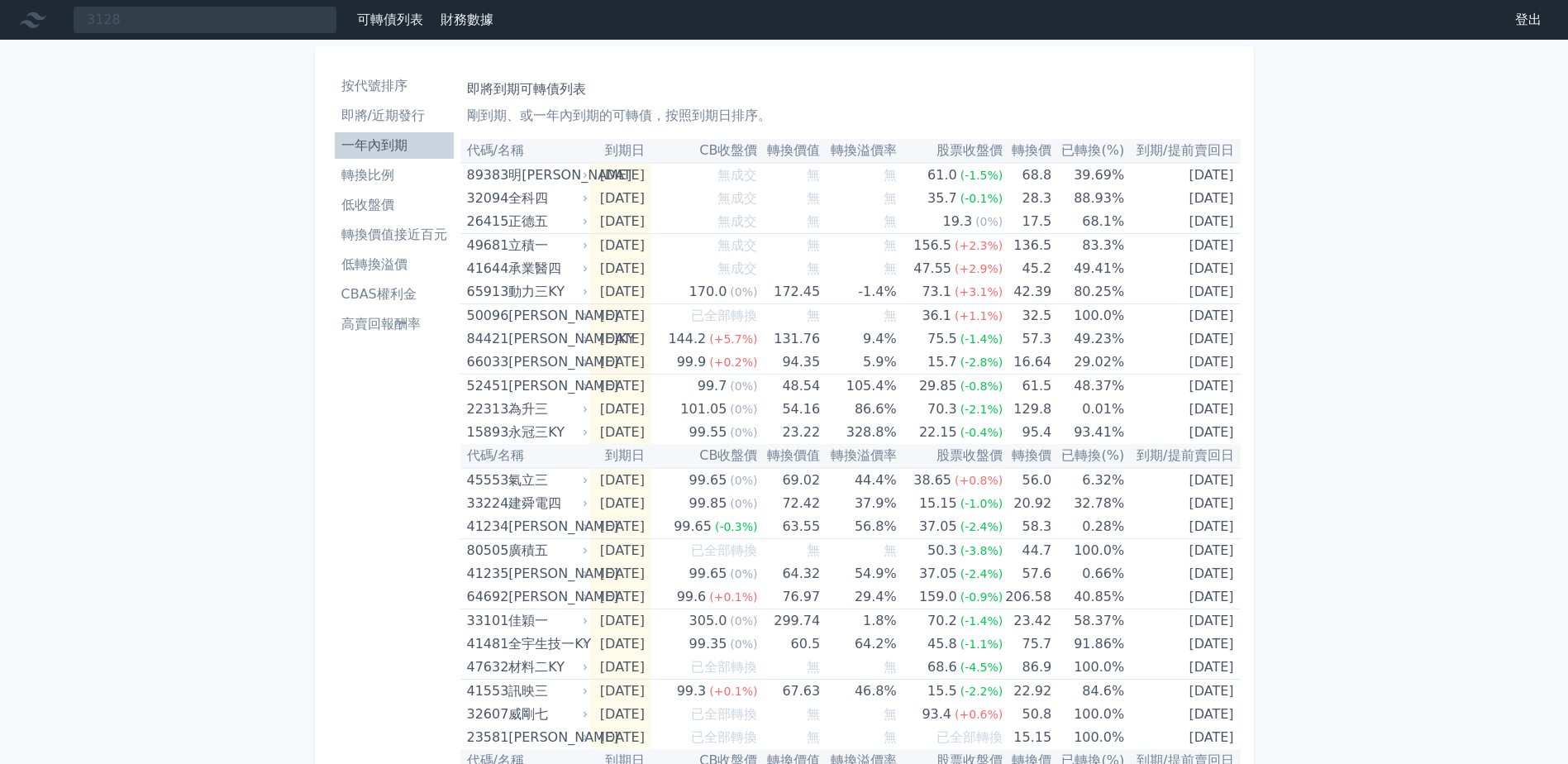
click at [382, 109] on li "即將/近期發行" at bounding box center [394, 116] width 119 height 20
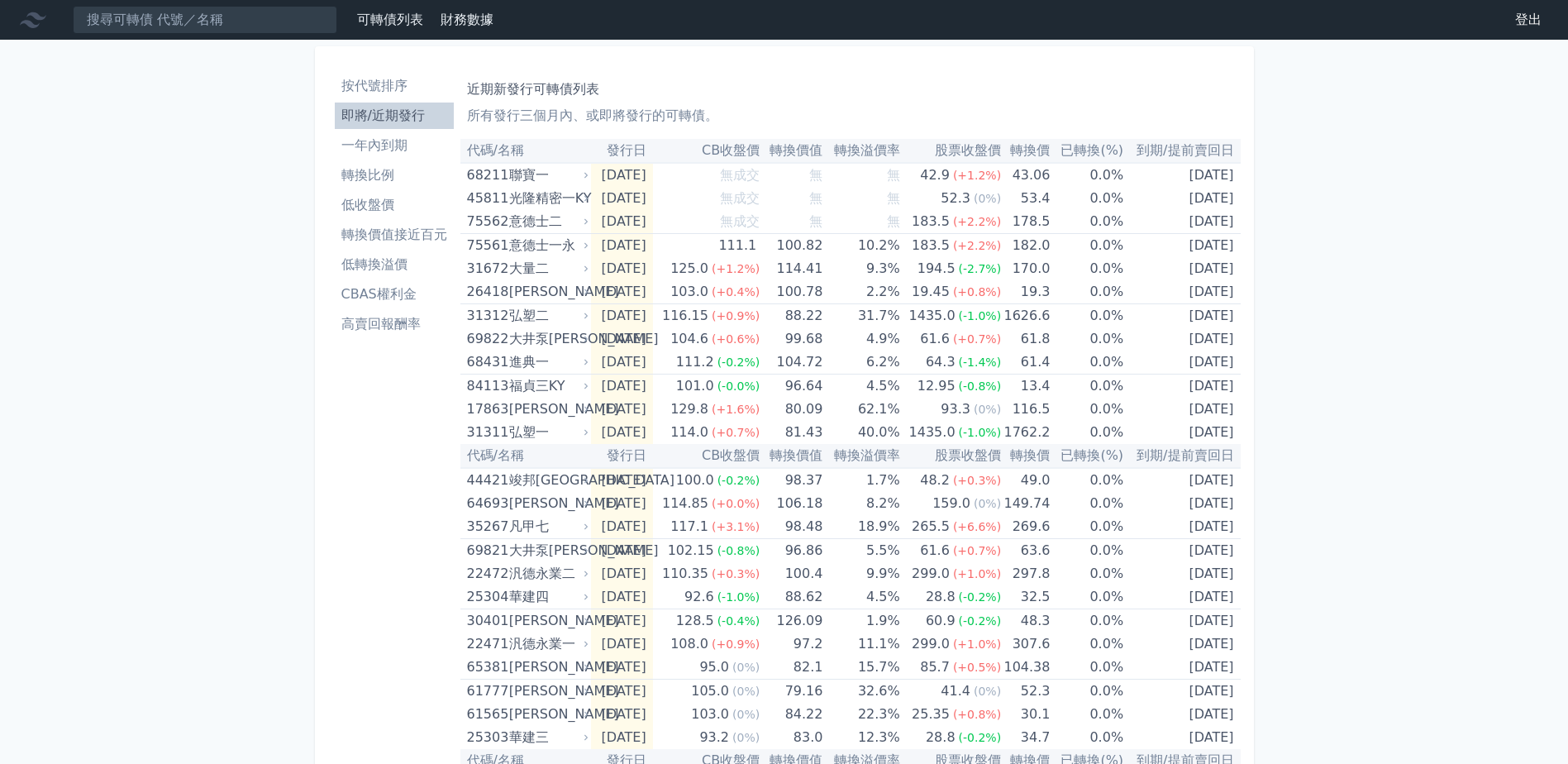
click at [412, 148] on li "一年內到期" at bounding box center [394, 146] width 119 height 20
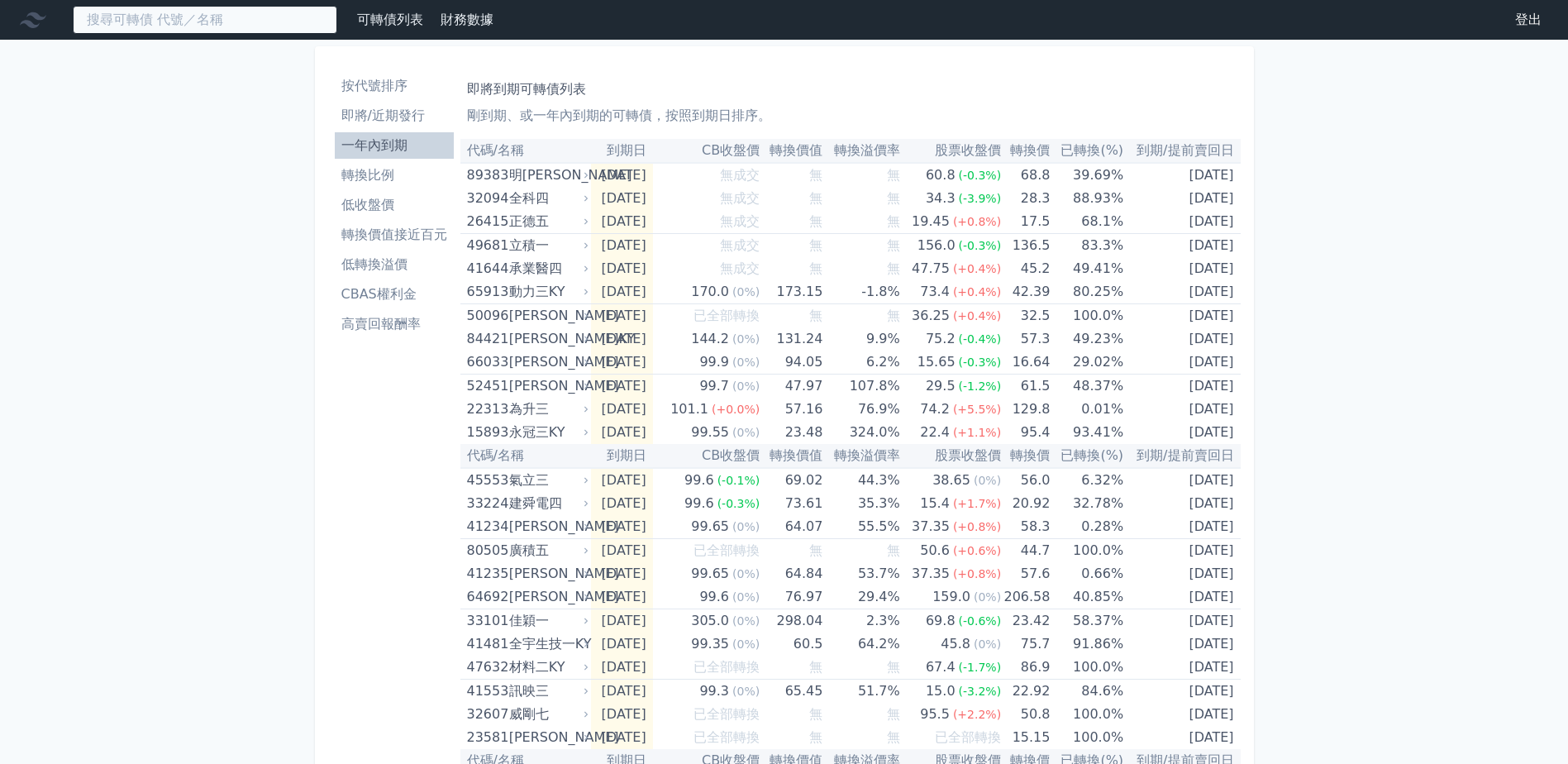
click at [161, 22] on input at bounding box center [204, 20] width 264 height 28
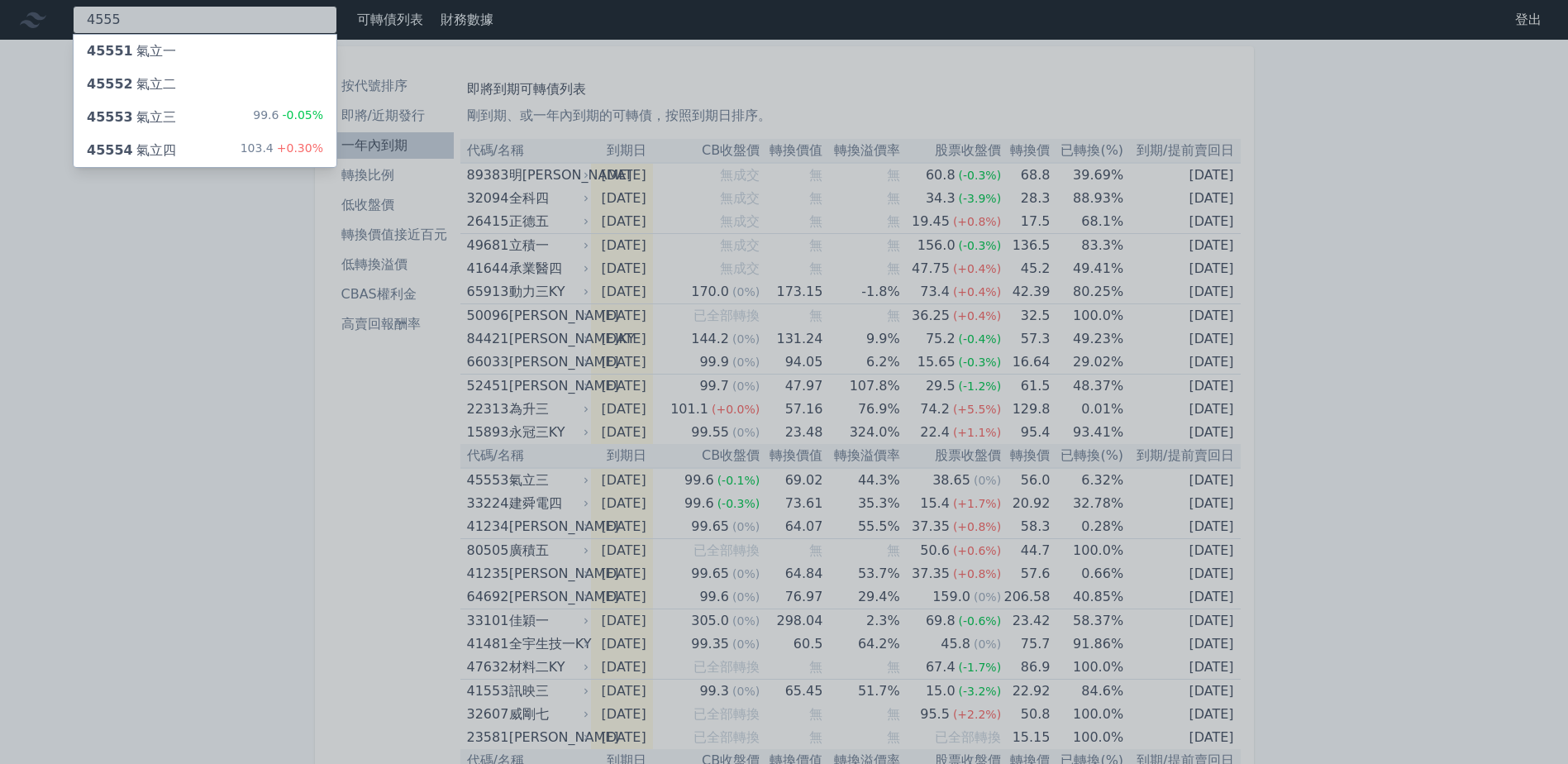
type input "4555"
click at [124, 155] on span "45554" at bounding box center [110, 150] width 47 height 16
click at [1412, 472] on div at bounding box center [784, 382] width 1568 height 764
